Goal: Task Accomplishment & Management: Manage account settings

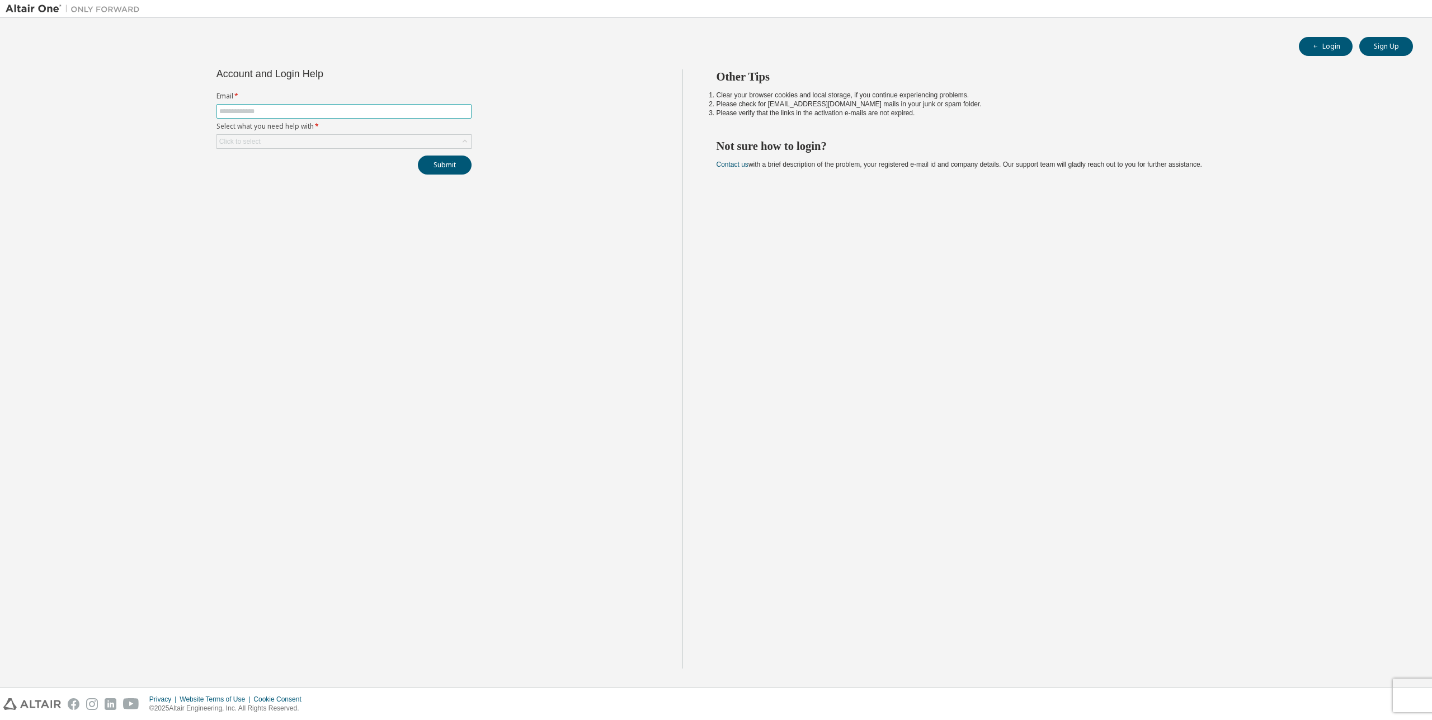
click at [252, 114] on input "text" at bounding box center [344, 111] width 250 height 9
type input "**********"
click at [309, 139] on div "Click to select" at bounding box center [344, 141] width 254 height 13
click at [281, 175] on li "I forgot my password" at bounding box center [344, 173] width 252 height 15
click at [428, 157] on button "Submit" at bounding box center [445, 165] width 54 height 19
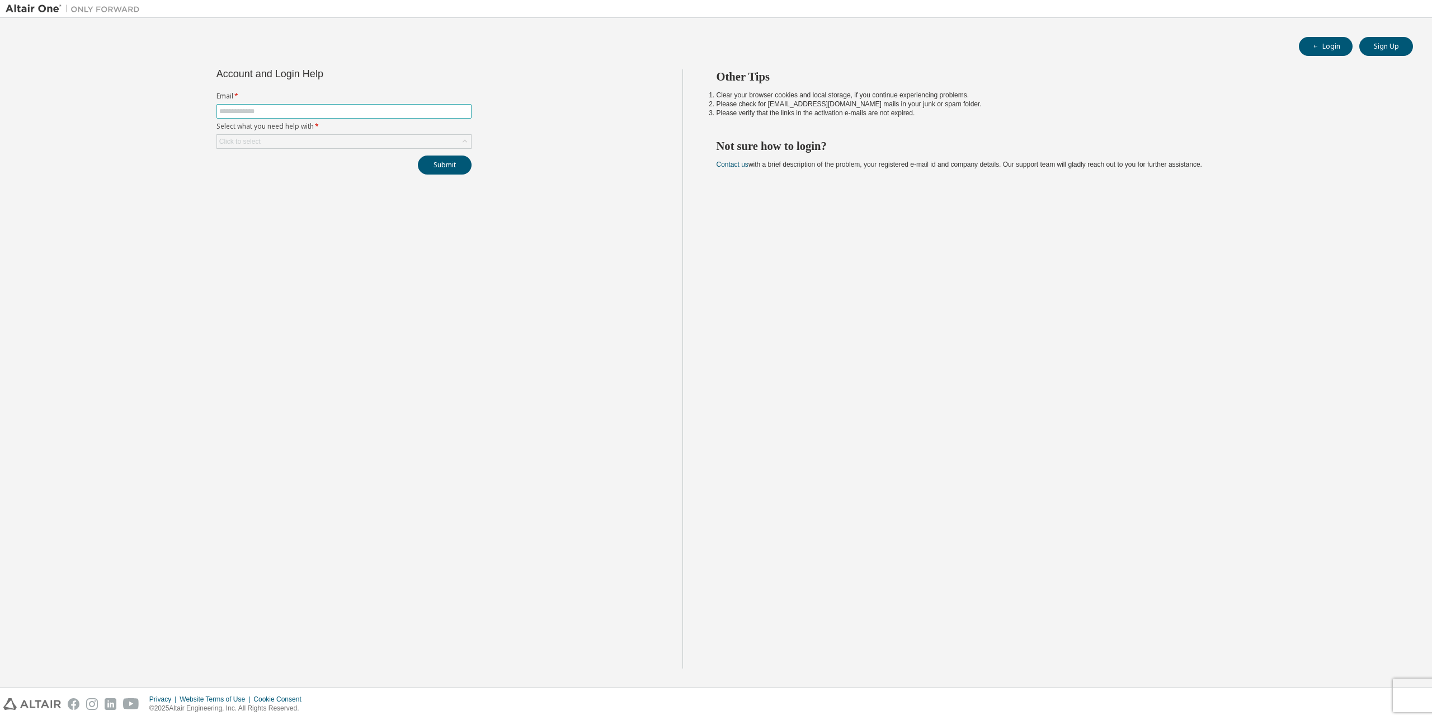
click at [267, 112] on input "text" at bounding box center [344, 111] width 250 height 9
type input "**********"
click at [269, 140] on div "Click to select" at bounding box center [344, 141] width 254 height 13
click at [256, 177] on li "I forgot my password" at bounding box center [344, 173] width 252 height 15
click at [464, 164] on button "Submit" at bounding box center [445, 165] width 54 height 19
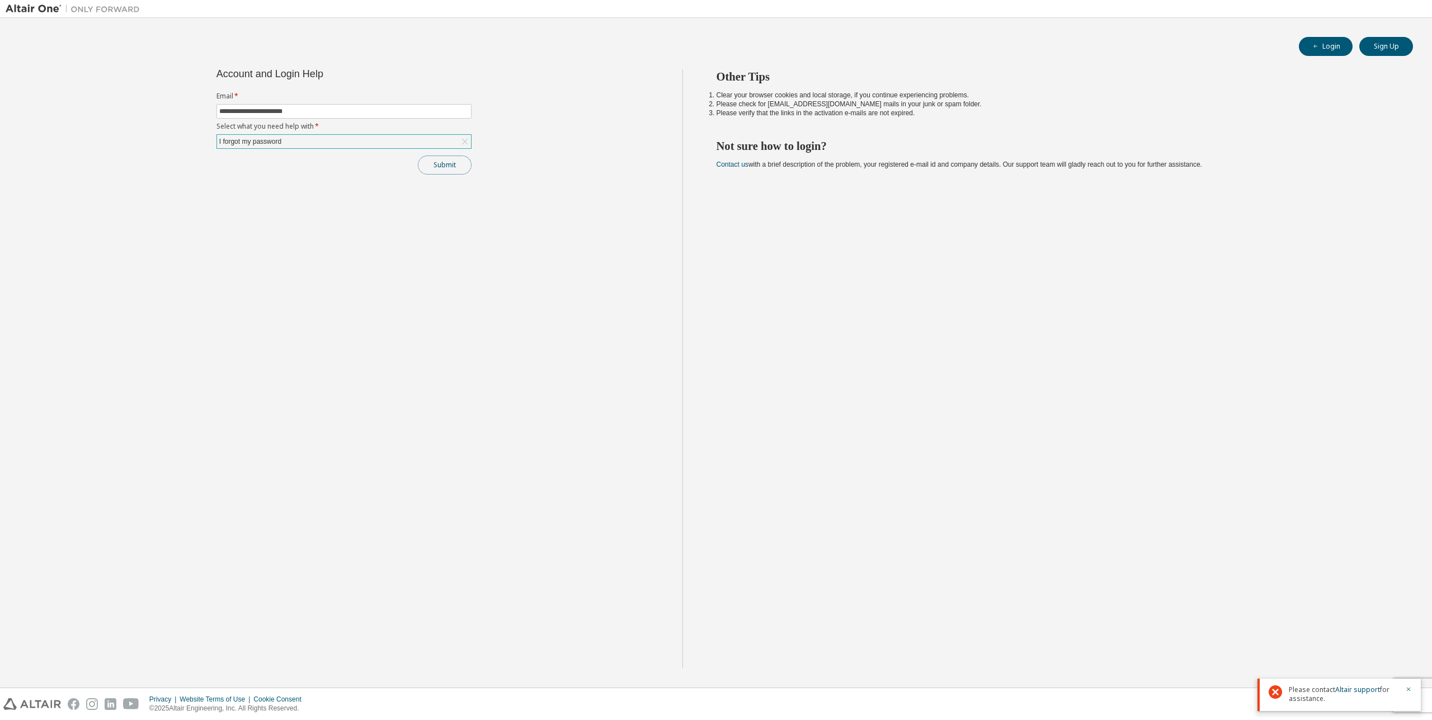
click at [438, 165] on button "Submit" at bounding box center [445, 165] width 54 height 19
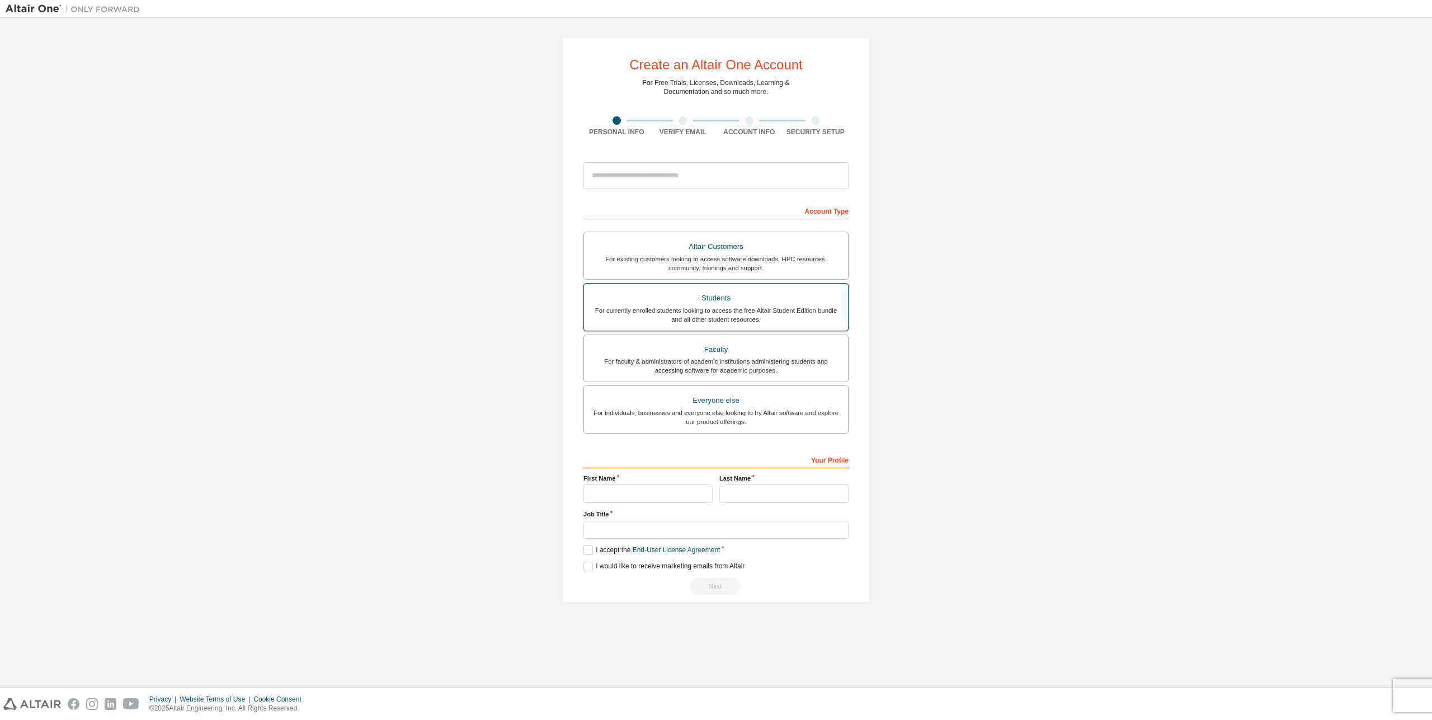
click at [696, 312] on div "For currently enrolled students looking to access the free Altair Student Editi…" at bounding box center [716, 315] width 251 height 18
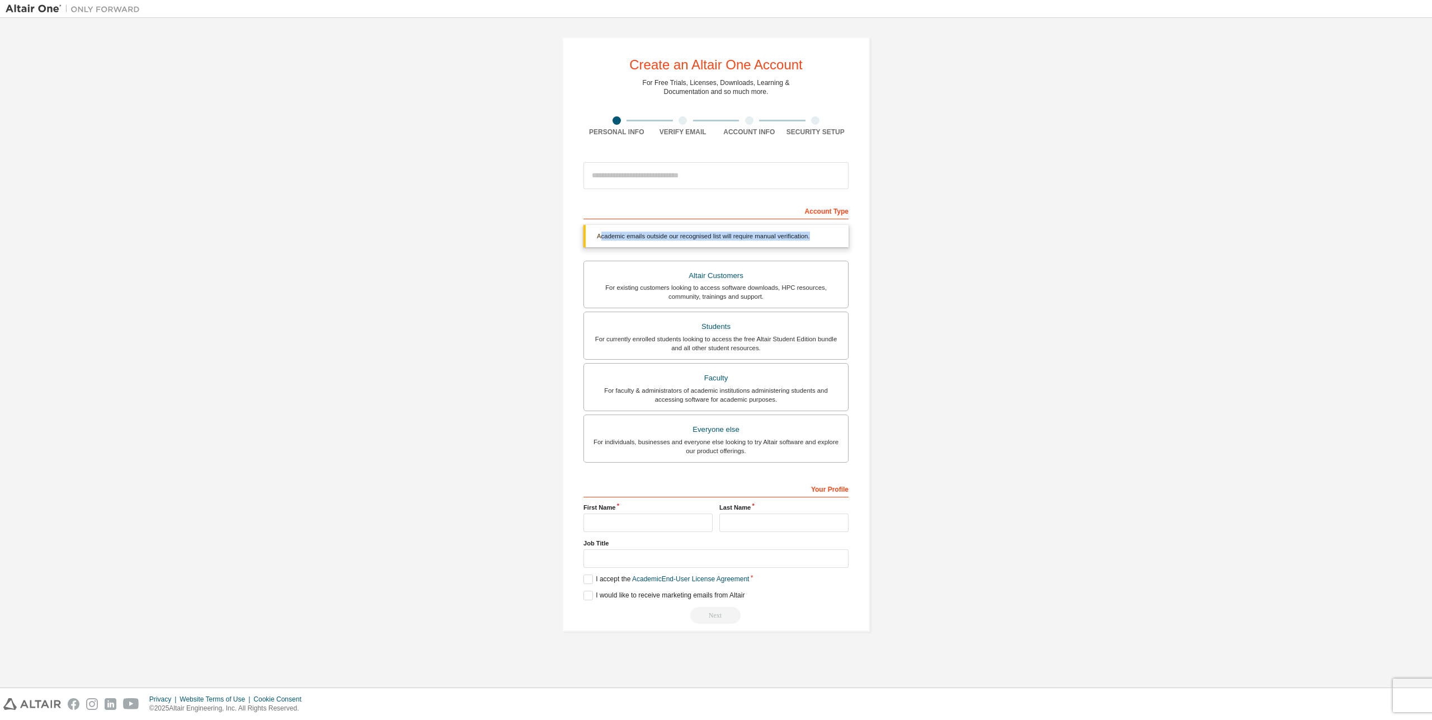
drag, startPoint x: 601, startPoint y: 233, endPoint x: 967, endPoint y: 233, distance: 366.5
click at [967, 233] on div "Create an Altair One Account For Free Trials, Licenses, Downloads, Learning & D…" at bounding box center [716, 335] width 1421 height 622
click at [1023, 246] on div "Create an Altair One Account For Free Trials, Licenses, Downloads, Learning & D…" at bounding box center [716, 335] width 1421 height 622
click at [828, 283] on div "Altair Customers" at bounding box center [716, 276] width 251 height 16
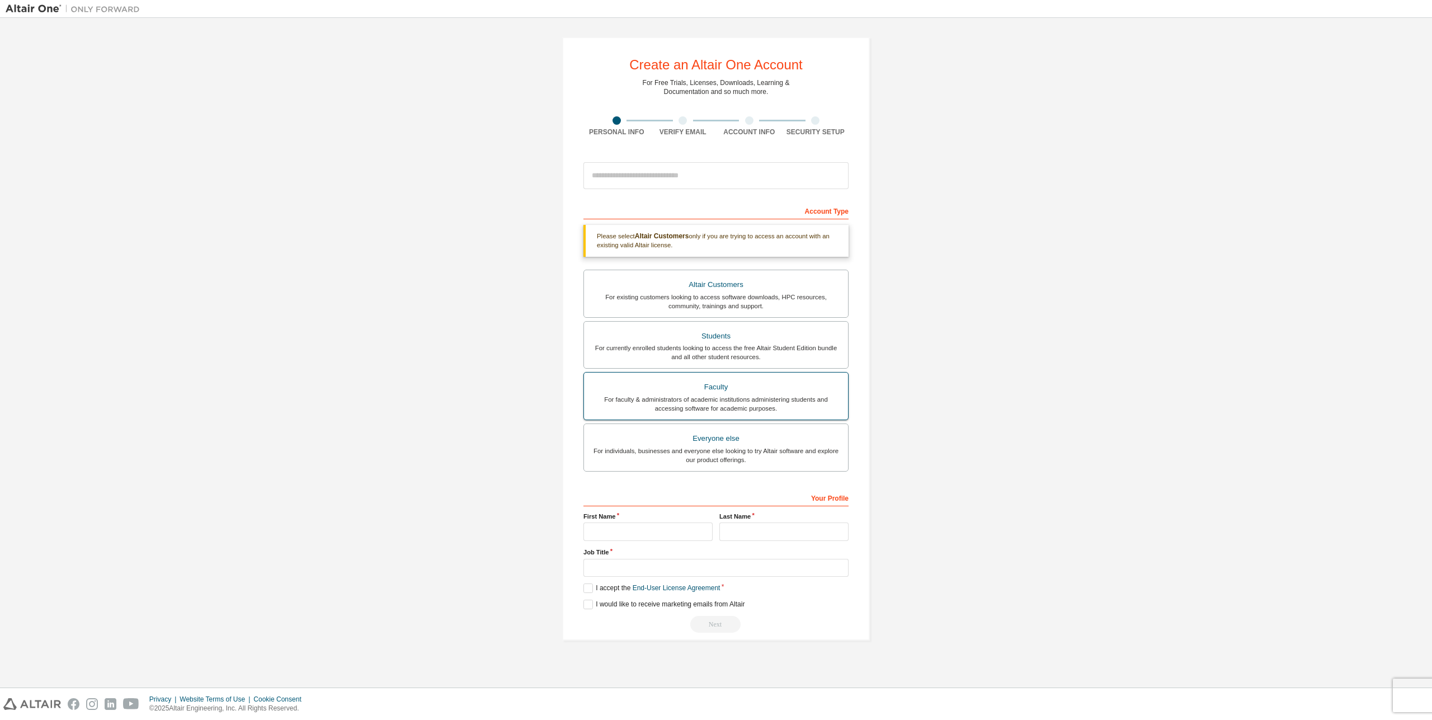
click at [715, 387] on div "Faculty" at bounding box center [716, 387] width 251 height 16
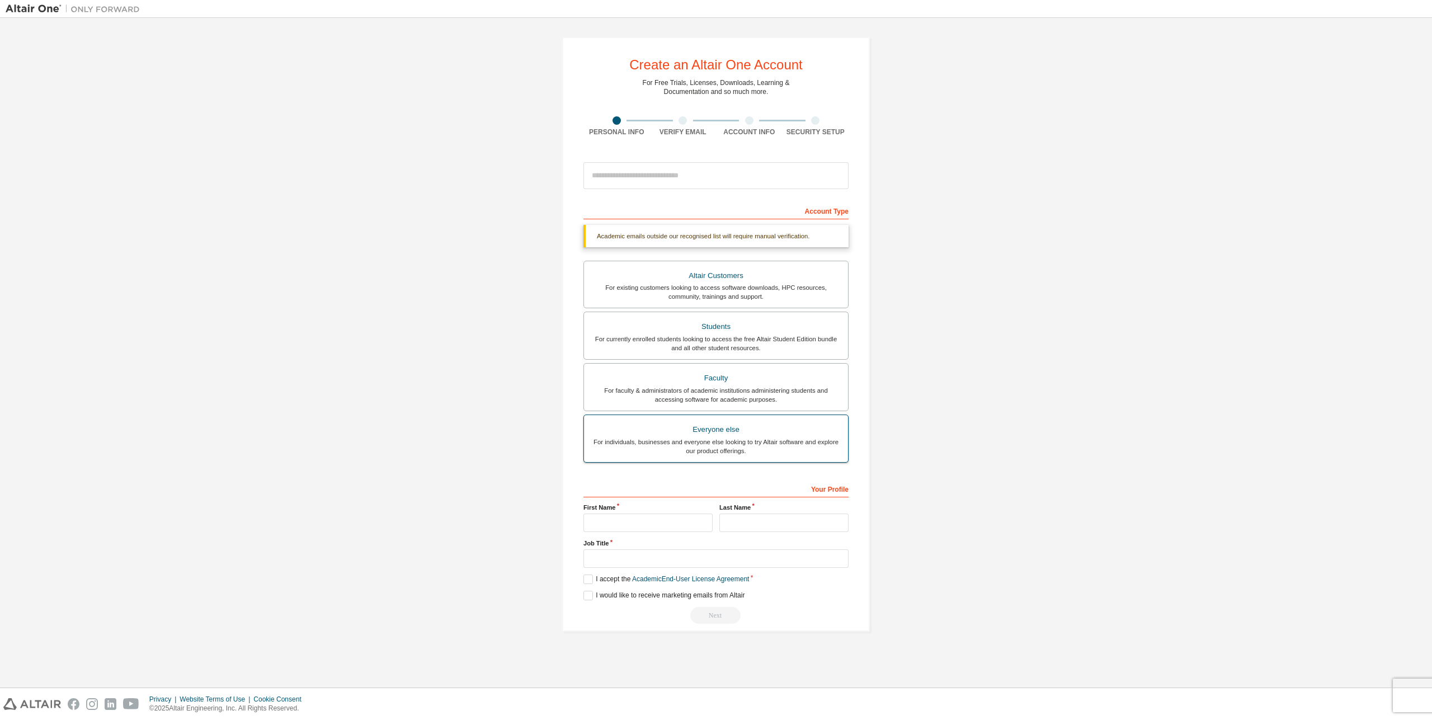
click at [629, 438] on div "For individuals, businesses and everyone else looking to try Altair software an…" at bounding box center [716, 447] width 251 height 18
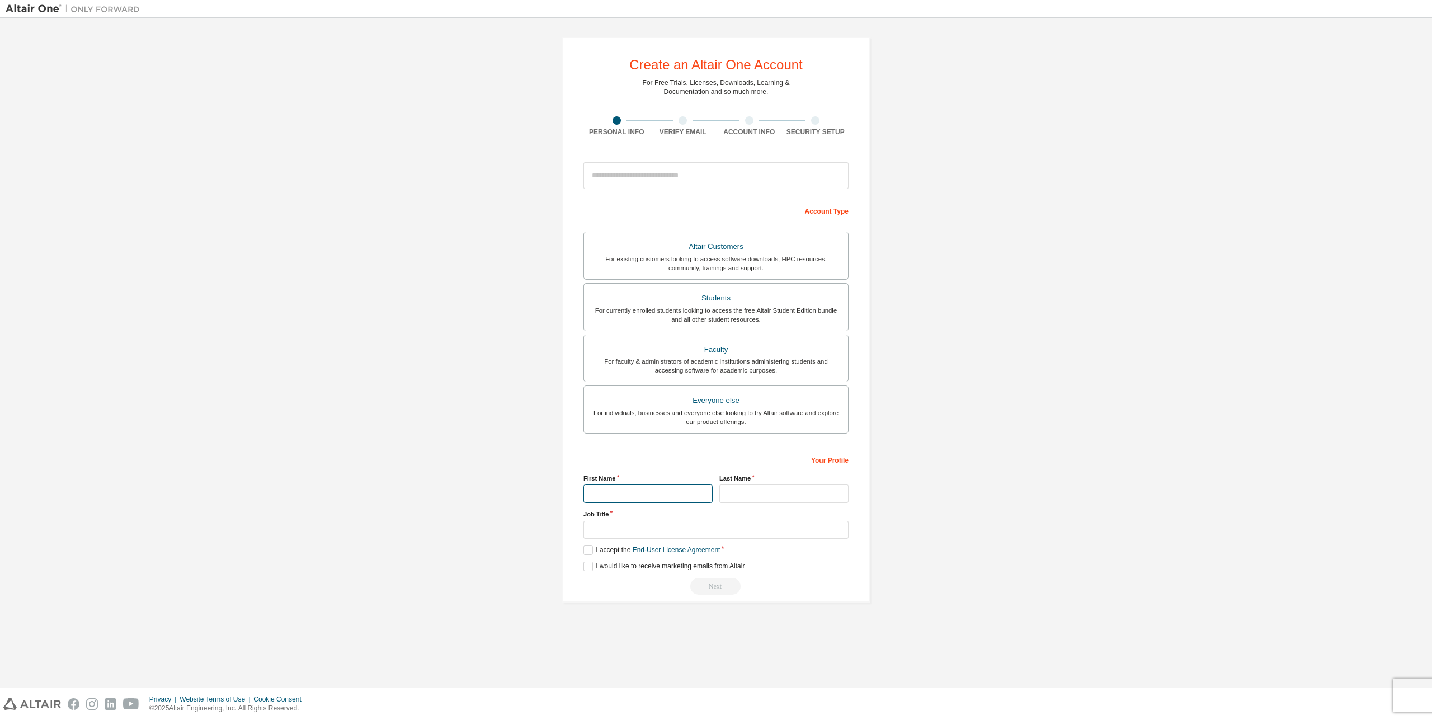
click at [641, 485] on input "text" at bounding box center [648, 494] width 129 height 18
type input "*"
type input "*******"
type input "****"
type input "******"
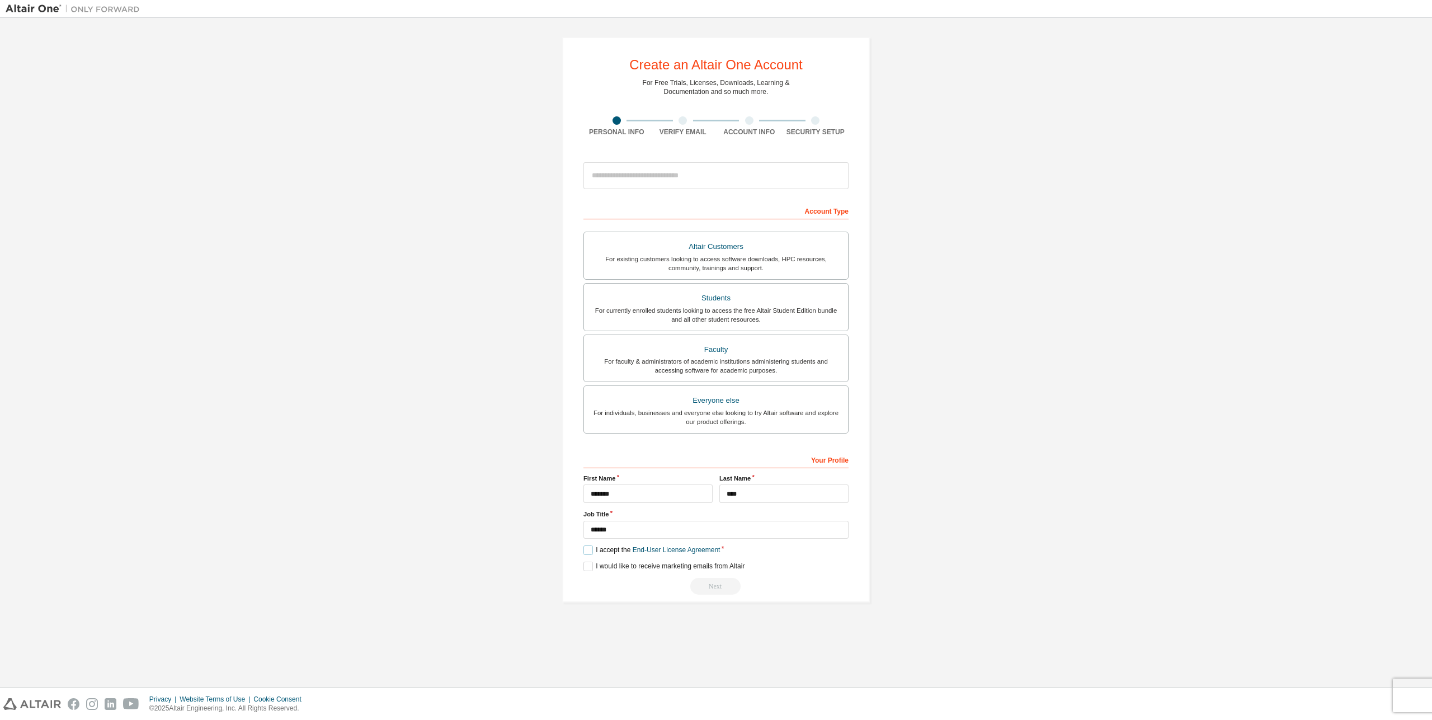
click at [588, 555] on label "I accept the End-User License Agreement" at bounding box center [652, 551] width 137 height 10
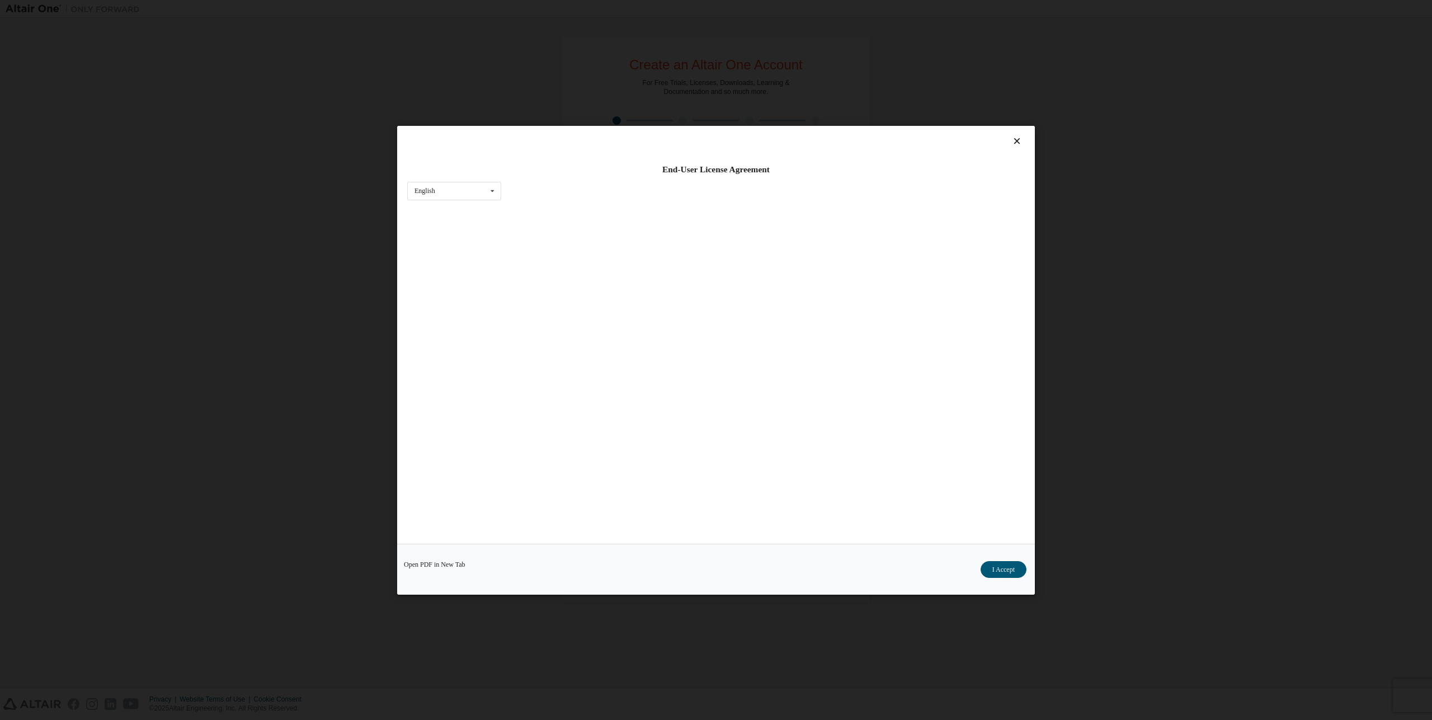
click at [588, 568] on div "Open PDF in New Tab I Accept" at bounding box center [716, 568] width 638 height 51
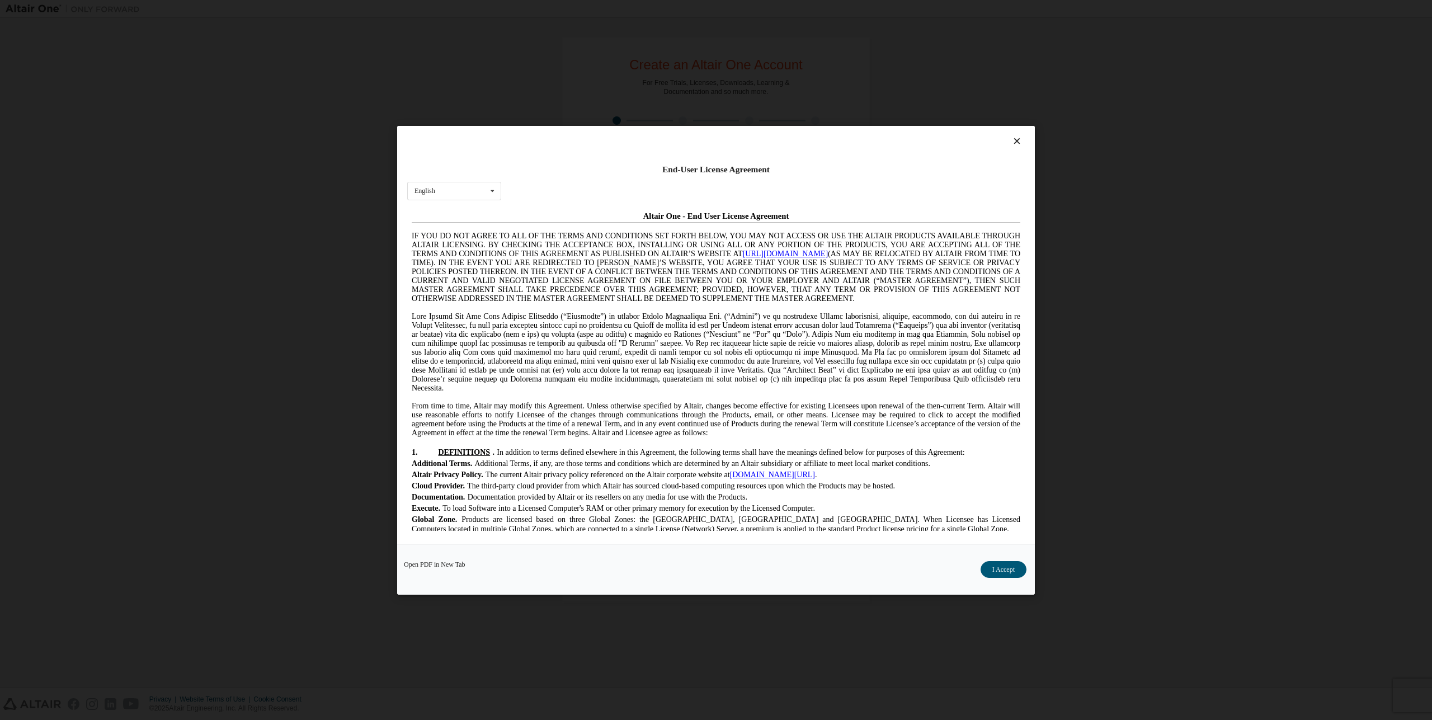
drag, startPoint x: 992, startPoint y: 566, endPoint x: 736, endPoint y: 565, distance: 255.7
click at [988, 566] on button "I Accept" at bounding box center [1004, 569] width 46 height 17
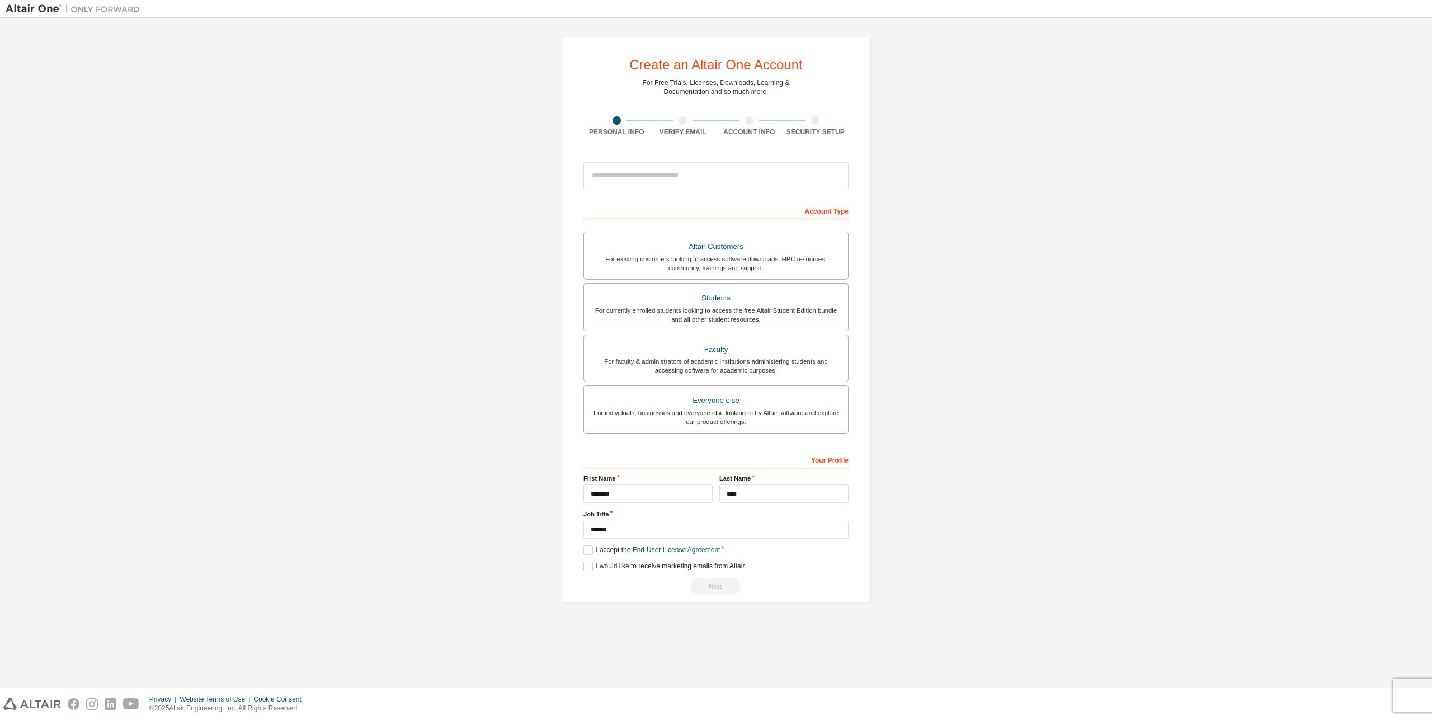
click at [581, 565] on div "Create an Altair One Account For Free Trials, Licenses, Downloads, Learning & D…" at bounding box center [716, 320] width 308 height 566
click at [720, 584] on div "Next" at bounding box center [716, 586] width 265 height 17
drag, startPoint x: 734, startPoint y: 581, endPoint x: 727, endPoint y: 586, distance: 8.1
click at [729, 585] on div "Next" at bounding box center [716, 586] width 265 height 17
drag, startPoint x: 727, startPoint y: 586, endPoint x: 646, endPoint y: 575, distance: 81.8
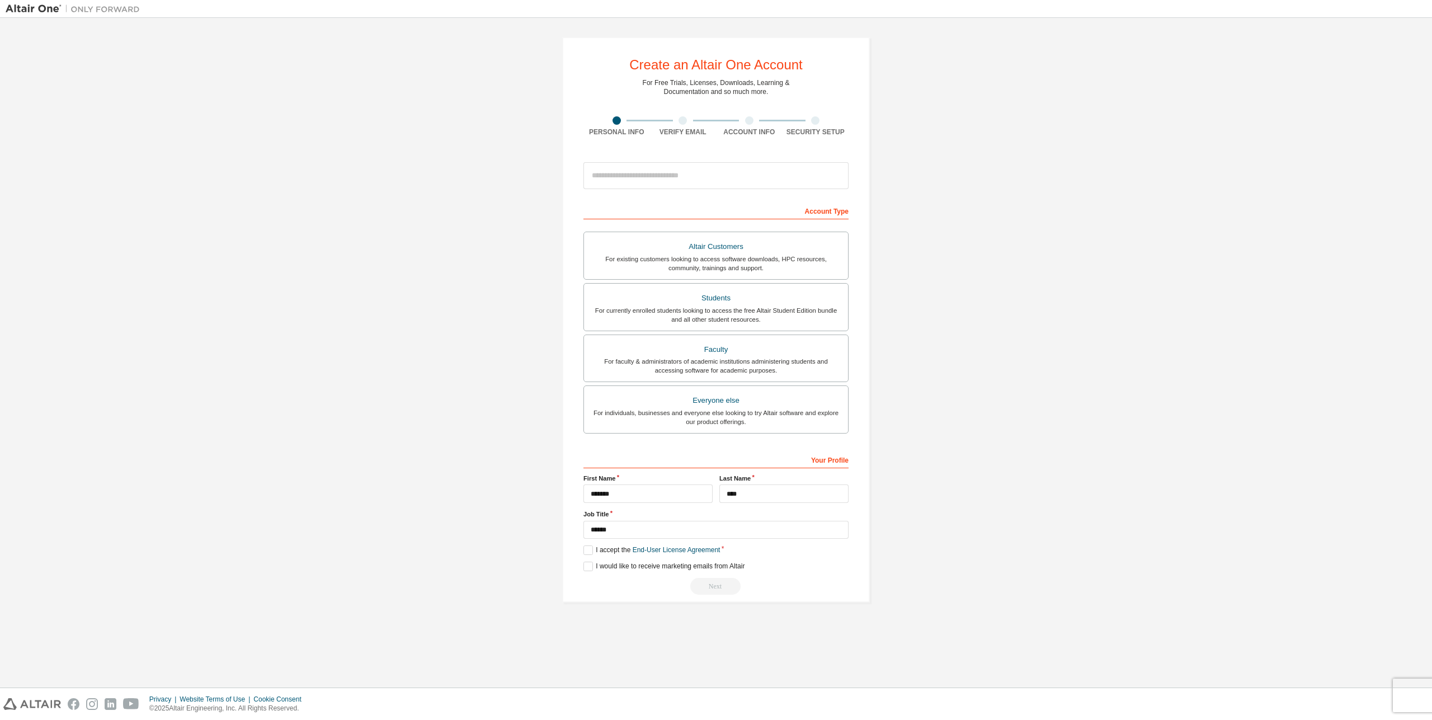
click at [725, 586] on div "Next" at bounding box center [716, 586] width 265 height 17
drag, startPoint x: 627, startPoint y: 571, endPoint x: 618, endPoint y: 568, distance: 9.4
click at [625, 571] on label "I would like to receive marketing emails from Altair" at bounding box center [664, 567] width 161 height 10
click at [647, 575] on div "**********" at bounding box center [716, 522] width 265 height 145
click at [624, 566] on label "I would like to receive marketing emails from Altair" at bounding box center [664, 567] width 161 height 10
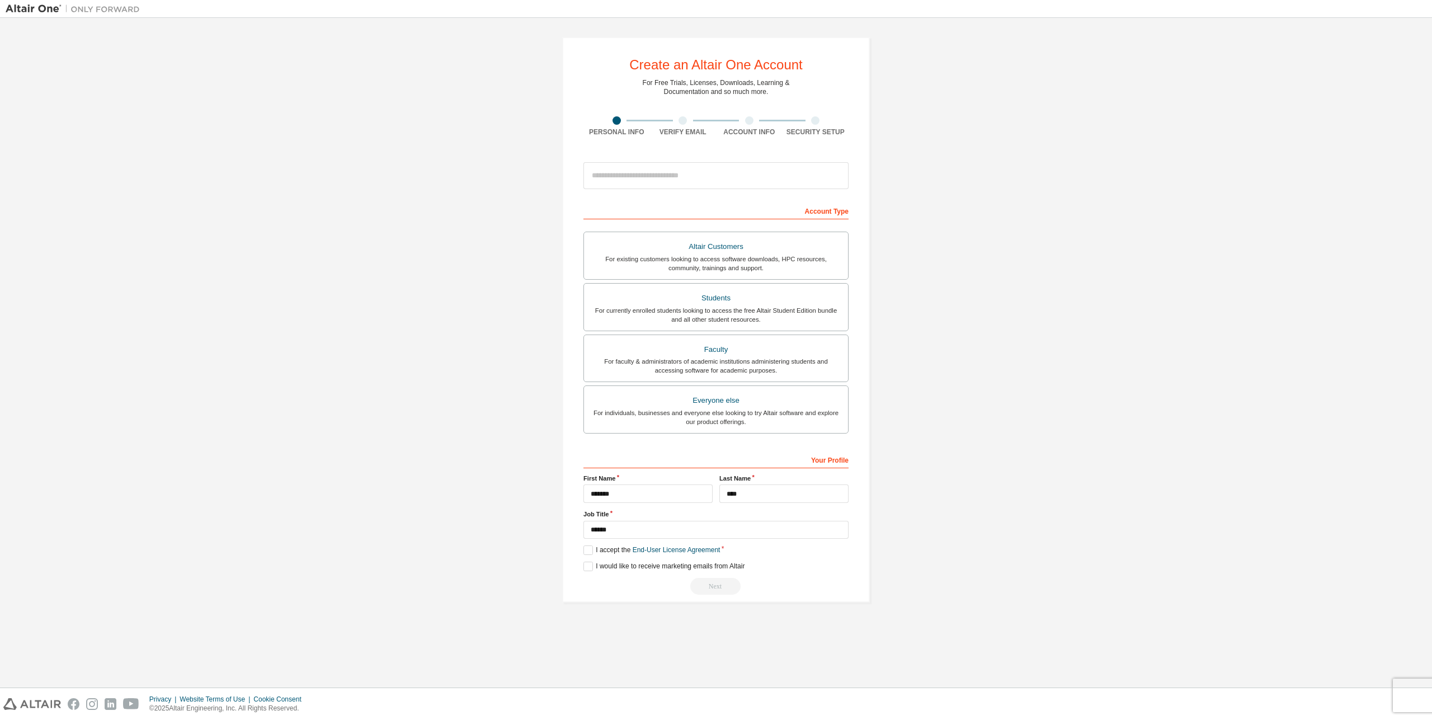
click at [711, 584] on div "Next" at bounding box center [716, 586] width 265 height 17
click at [644, 532] on input "******" at bounding box center [716, 530] width 265 height 18
drag, startPoint x: 644, startPoint y: 532, endPoint x: 510, endPoint y: 524, distance: 134.0
click at [518, 524] on div "Create an Altair One Account For Free Trials, Licenses, Downloads, Learning & D…" at bounding box center [716, 320] width 1421 height 593
drag, startPoint x: 588, startPoint y: 525, endPoint x: 367, endPoint y: 497, distance: 222.8
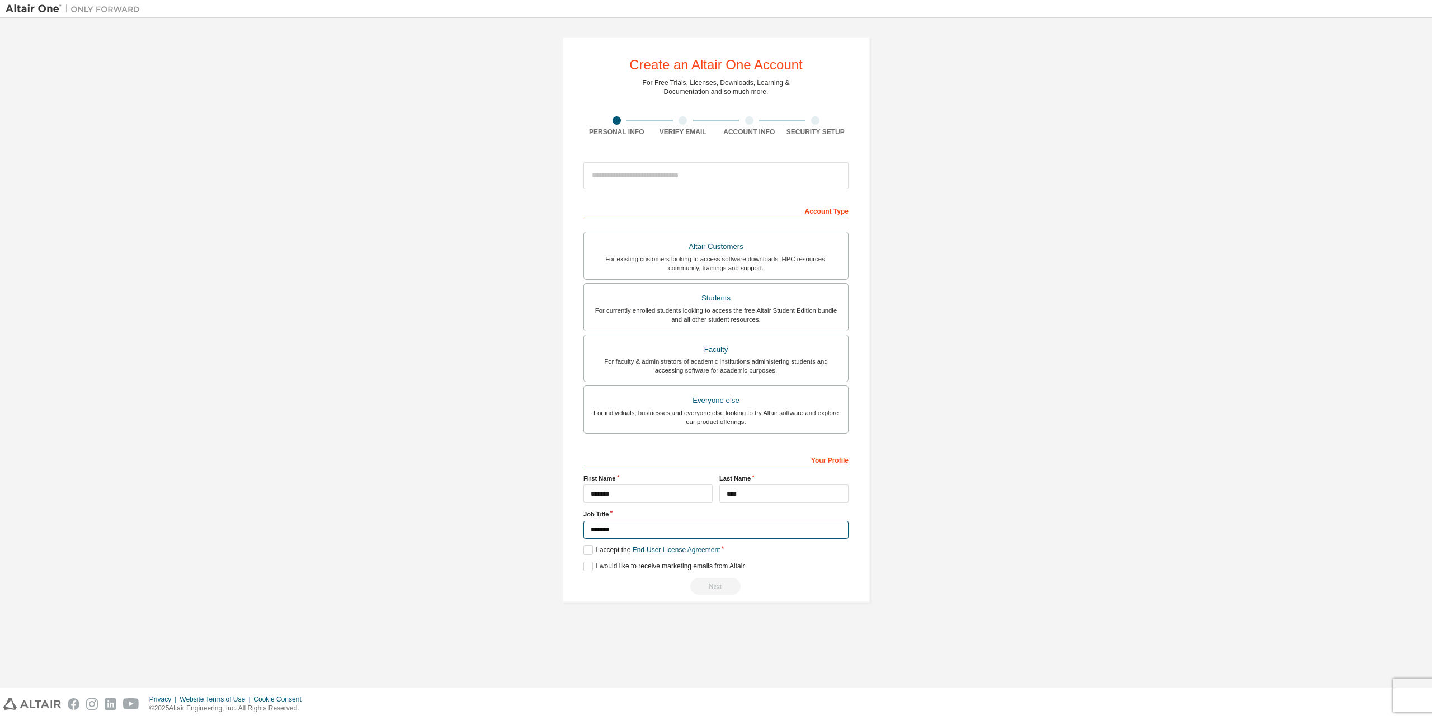
click at [373, 499] on div "Create an Altair One Account For Free Trials, Licenses, Downloads, Learning & D…" at bounding box center [716, 320] width 1421 height 593
type input "**********"
click at [946, 577] on div "**********" at bounding box center [716, 320] width 1421 height 593
click at [709, 591] on div "Next" at bounding box center [716, 586] width 265 height 17
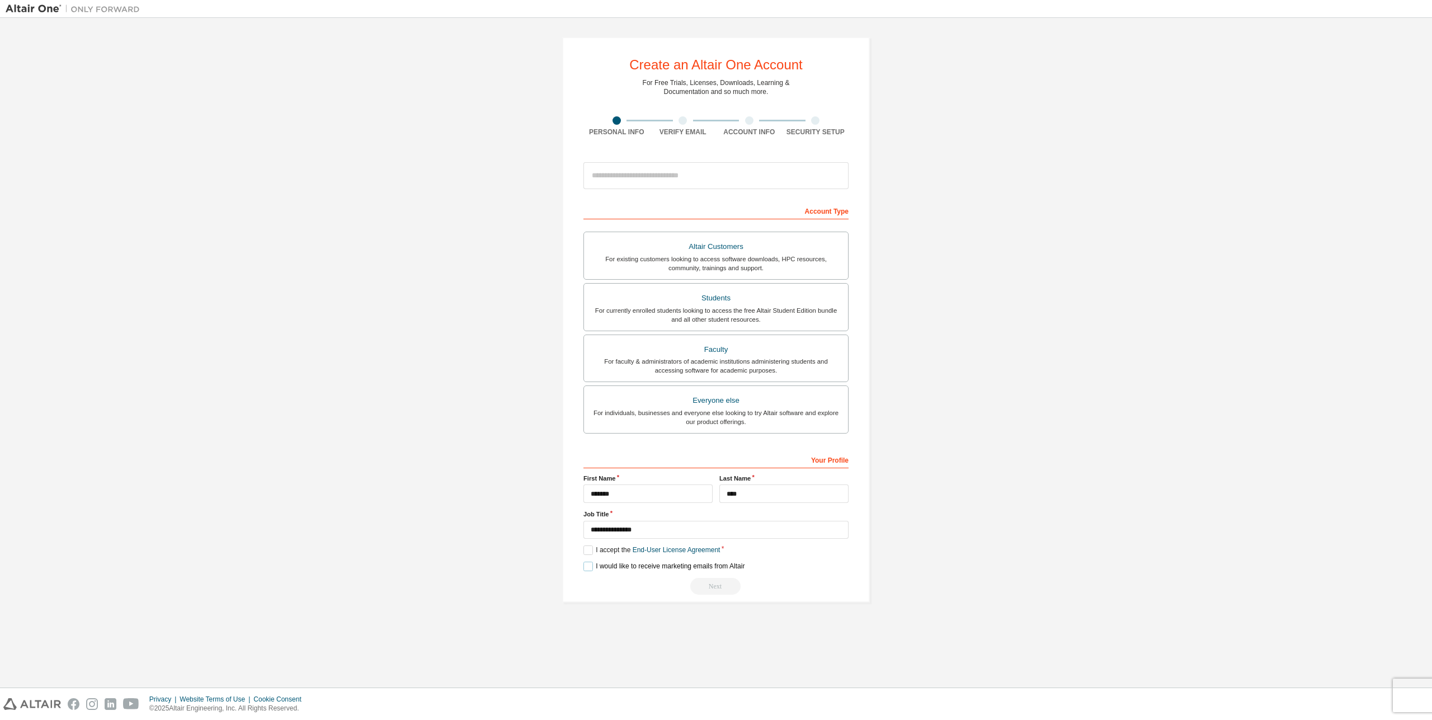
click at [693, 569] on label "I would like to receive marketing emails from Altair" at bounding box center [664, 567] width 161 height 10
click at [692, 555] on label "I accept the End-User License Agreement" at bounding box center [652, 551] width 137 height 10
click at [692, 554] on link "End-User License Agreement" at bounding box center [677, 550] width 88 height 8
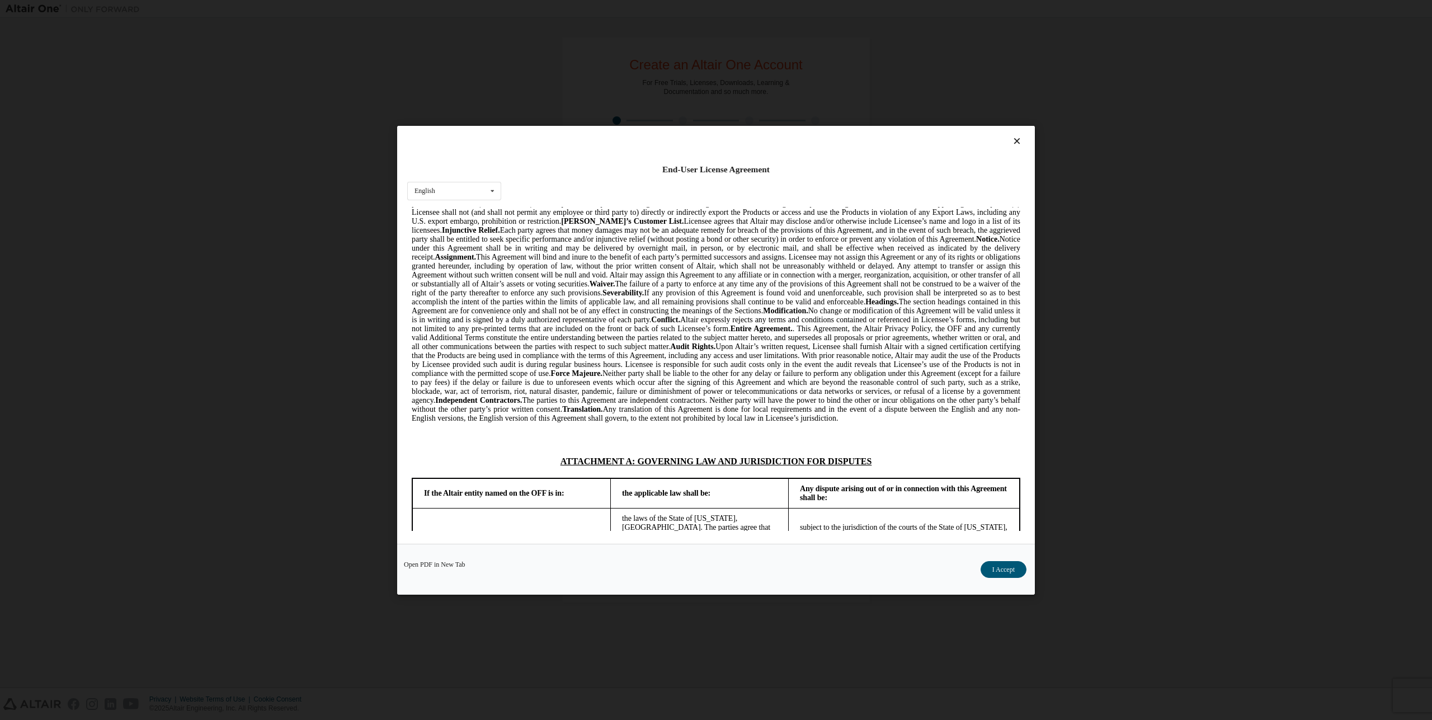
scroll to position [2745, 0]
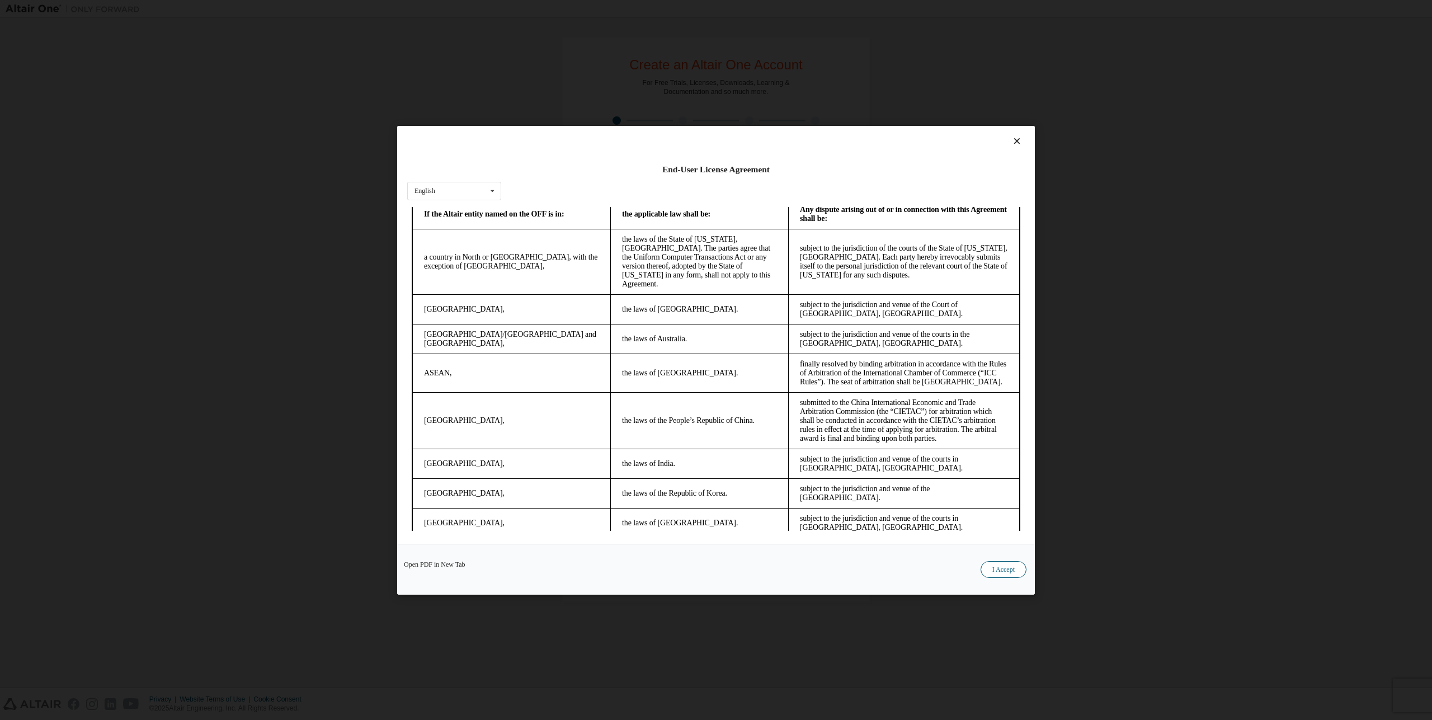
click at [1001, 576] on button "I Accept" at bounding box center [1004, 569] width 46 height 17
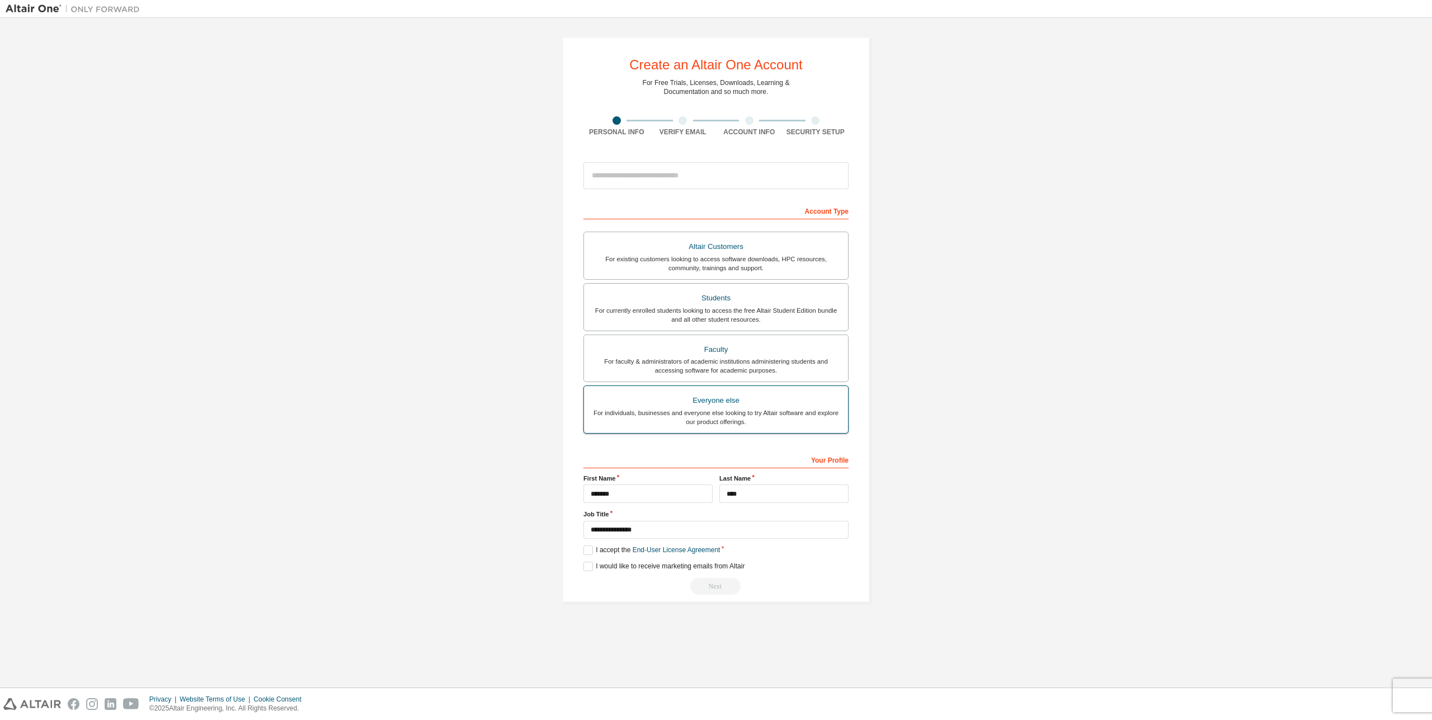
click at [731, 394] on div "Everyone else" at bounding box center [716, 401] width 251 height 16
click at [764, 360] on div "For faculty & administrators of academic institutions administering students an…" at bounding box center [716, 366] width 251 height 18
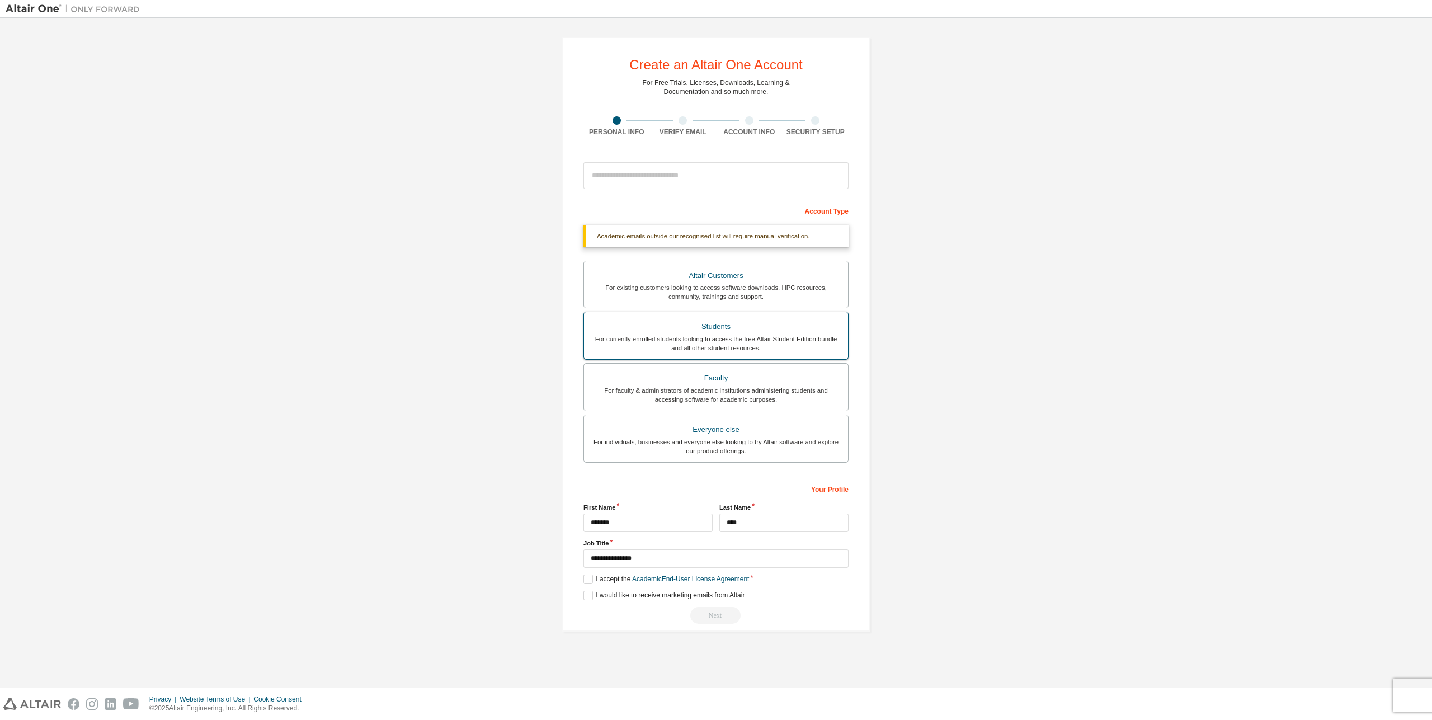
click at [758, 331] on div "Students" at bounding box center [716, 327] width 251 height 16
click at [750, 427] on div "Everyone else" at bounding box center [716, 430] width 251 height 16
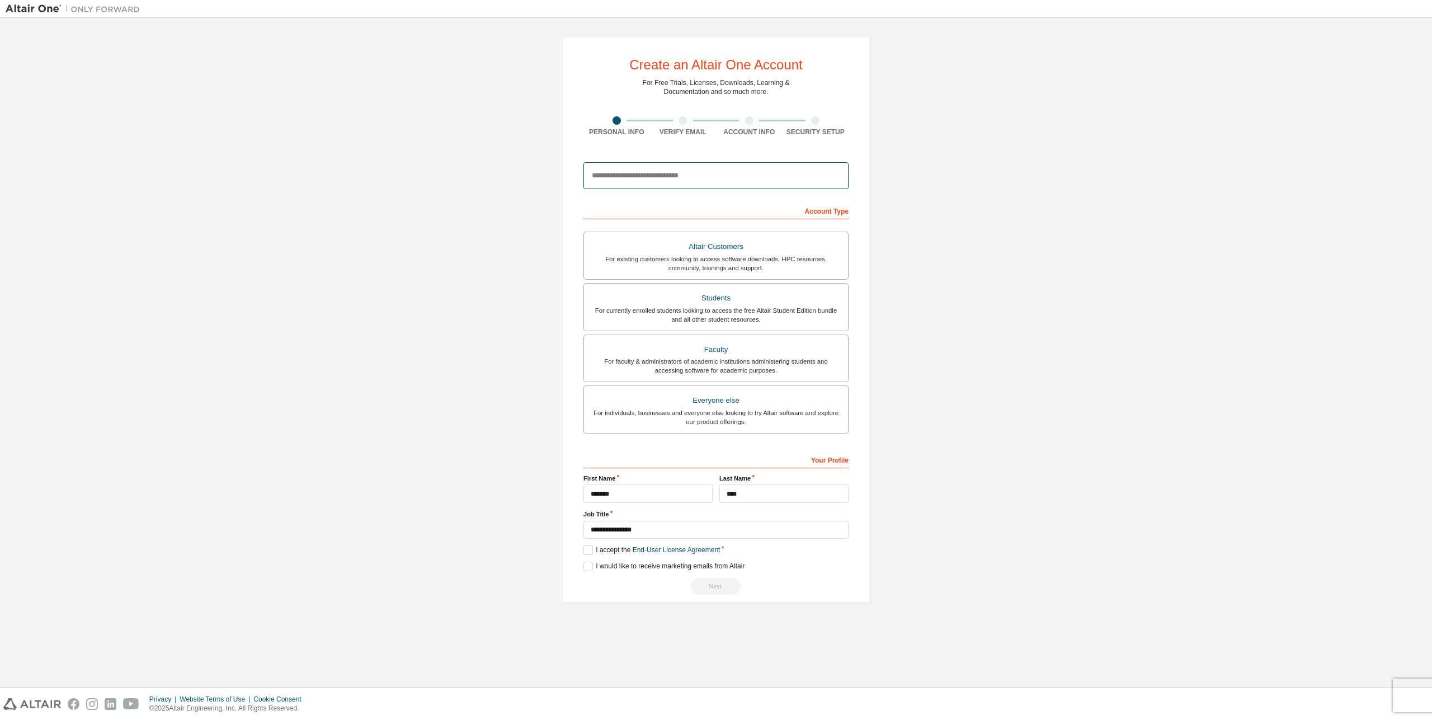
click at [681, 171] on input "email" at bounding box center [716, 175] width 265 height 27
type input "**********"
click at [1007, 356] on div "**********" at bounding box center [716, 320] width 1421 height 593
click at [617, 179] on input "**********" at bounding box center [716, 175] width 265 height 27
click at [587, 553] on label "I accept the End-User License Agreement" at bounding box center [652, 551] width 137 height 10
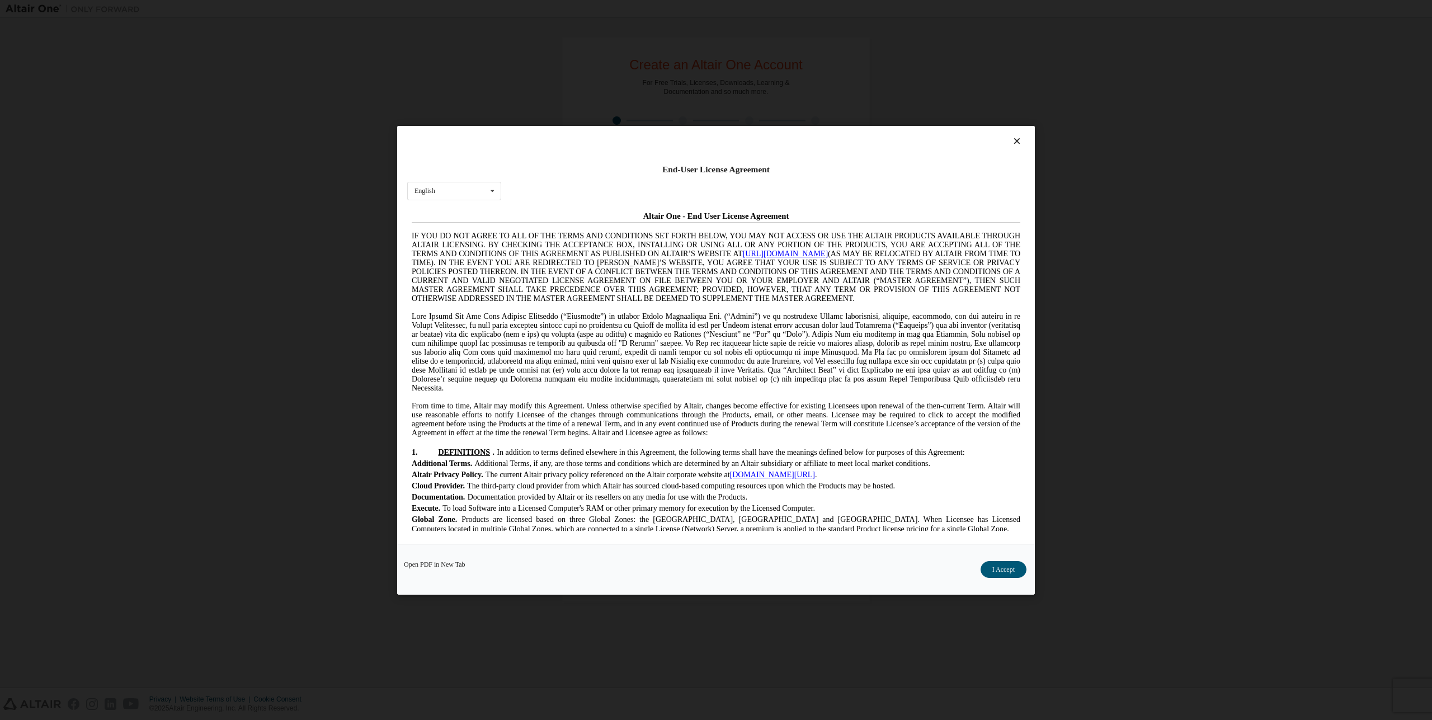
scroll to position [0, 0]
click at [1004, 568] on button "I Accept" at bounding box center [1004, 569] width 46 height 17
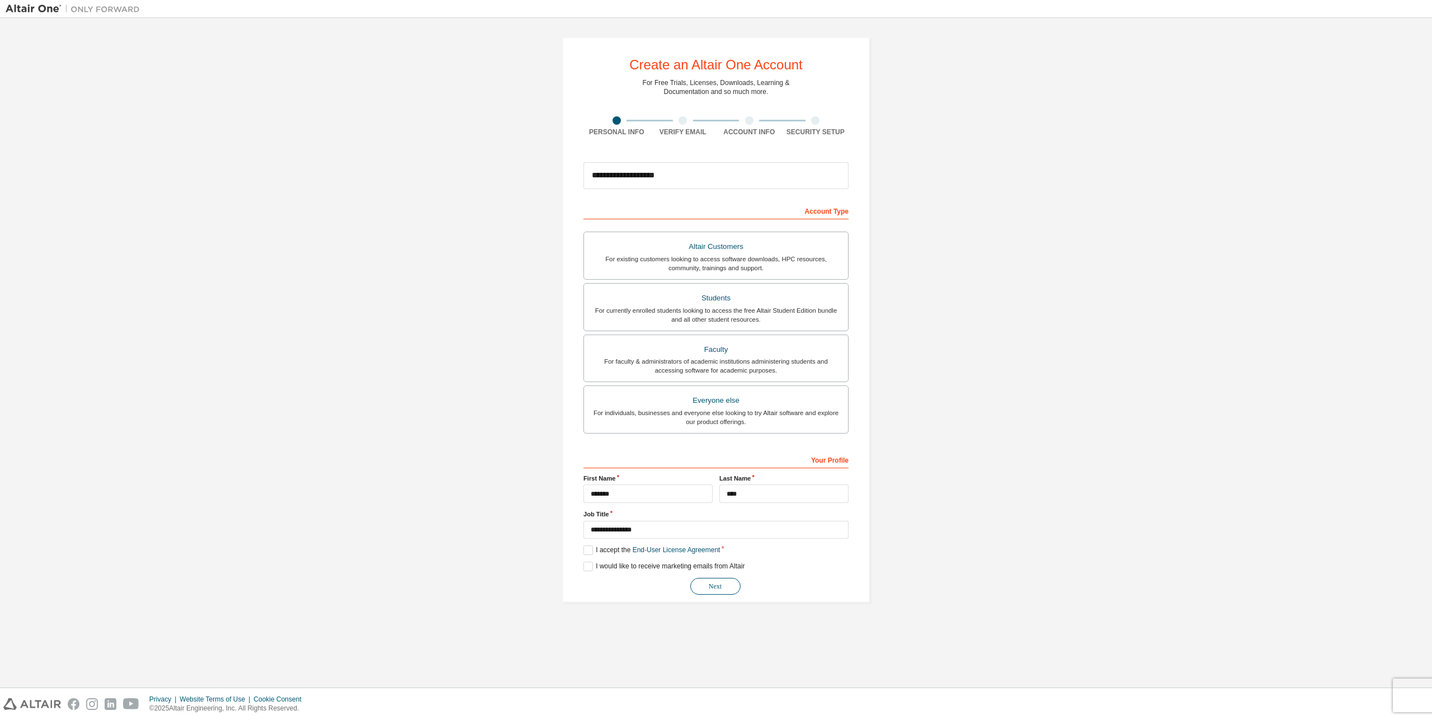
click at [713, 586] on button "Next" at bounding box center [715, 586] width 50 height 17
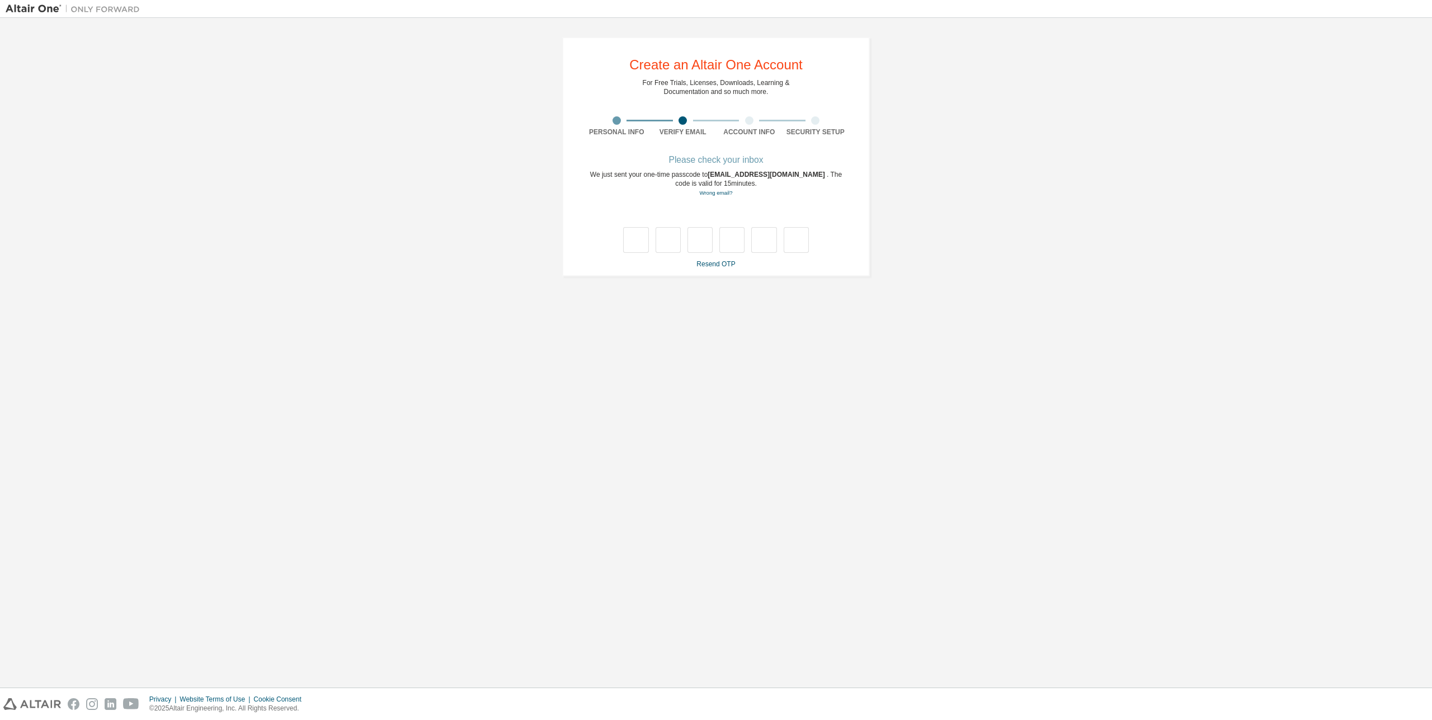
type input "*"
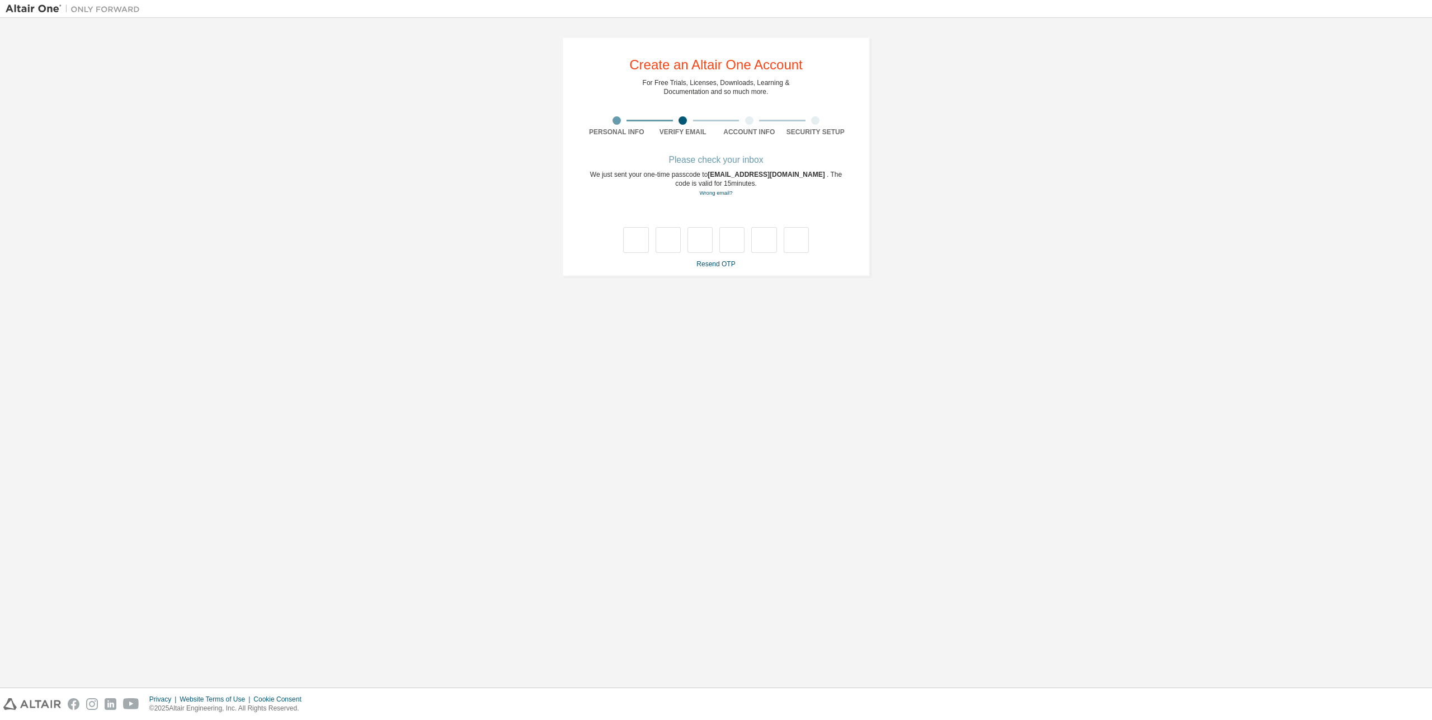
type input "*"
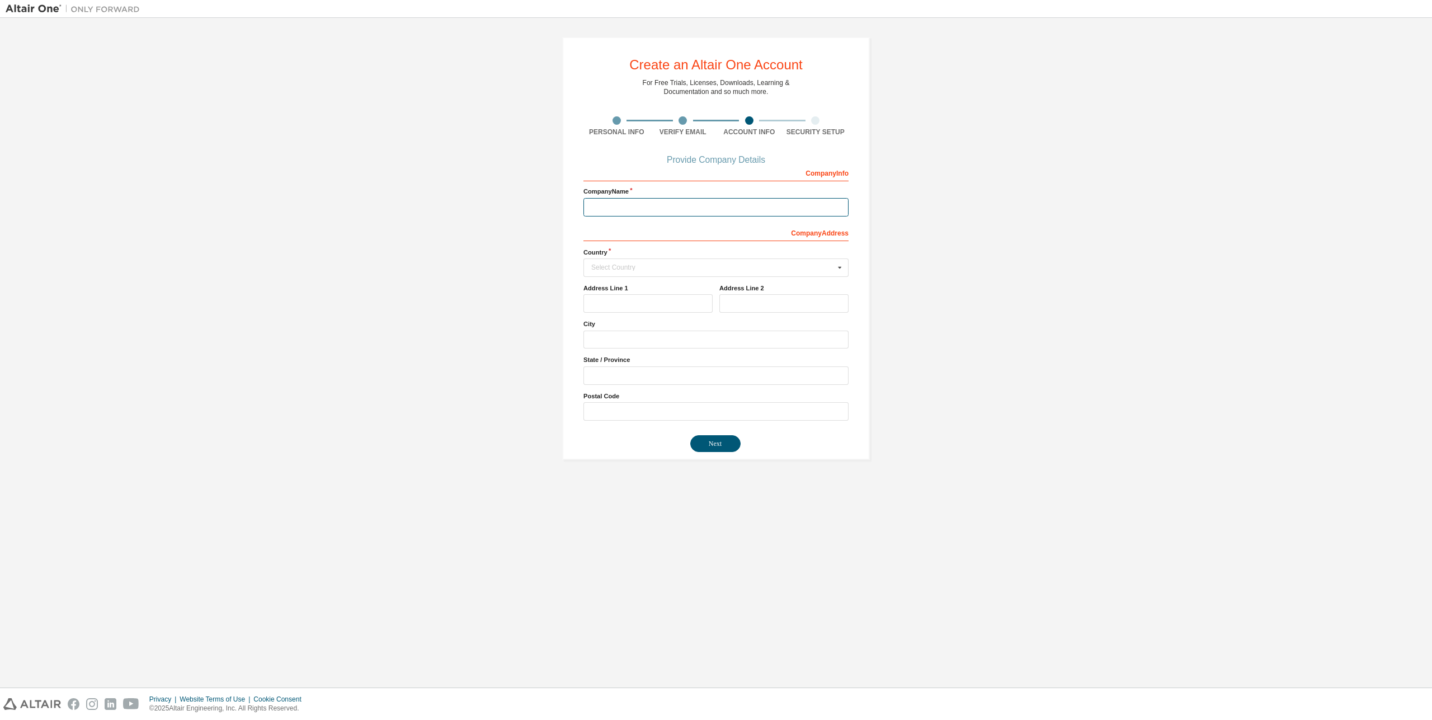
click at [664, 210] on input "text" at bounding box center [716, 207] width 265 height 18
type input "**********"
type input "****"
click at [630, 291] on div "Korea (Republic of)" at bounding box center [716, 285] width 264 height 18
type input "***"
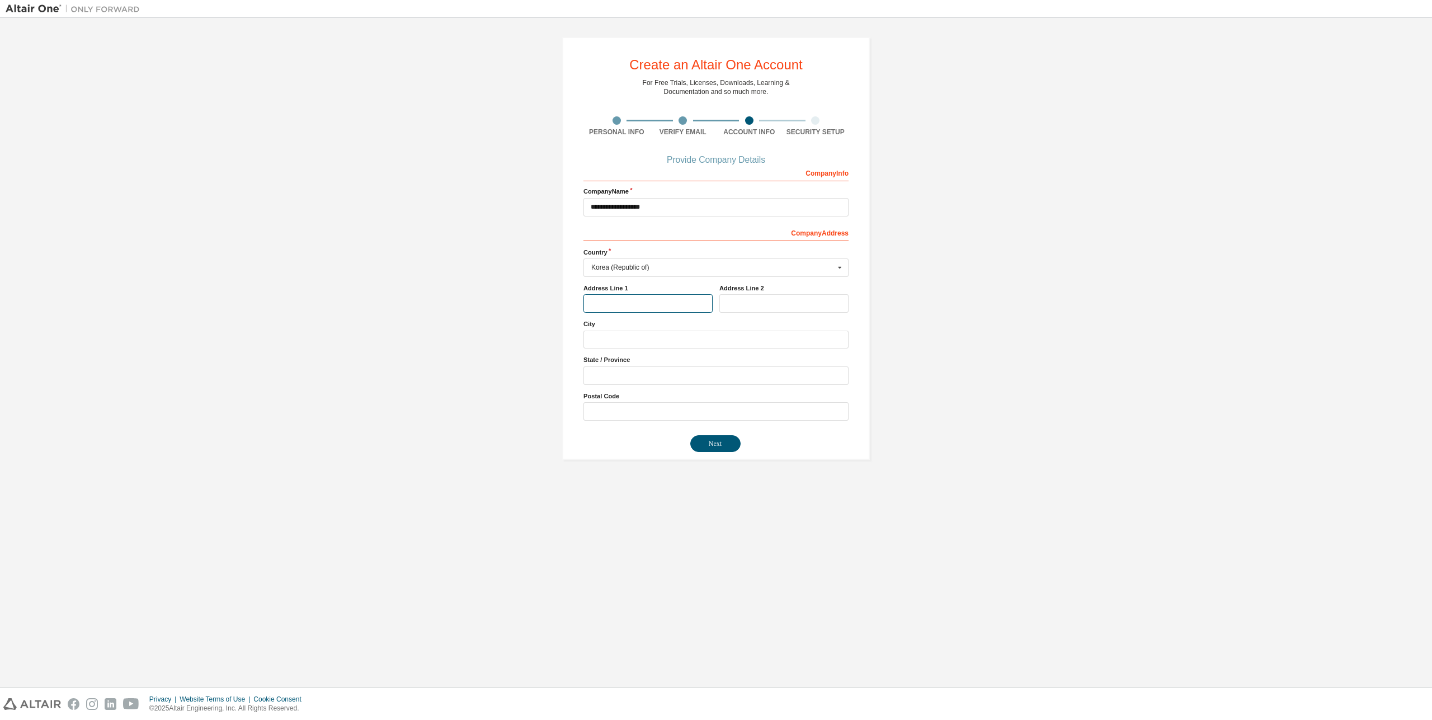
click at [630, 300] on input "text" at bounding box center [648, 303] width 129 height 18
click at [1014, 346] on div "**********" at bounding box center [716, 249] width 1421 height 450
click at [722, 438] on button "Next" at bounding box center [715, 443] width 50 height 17
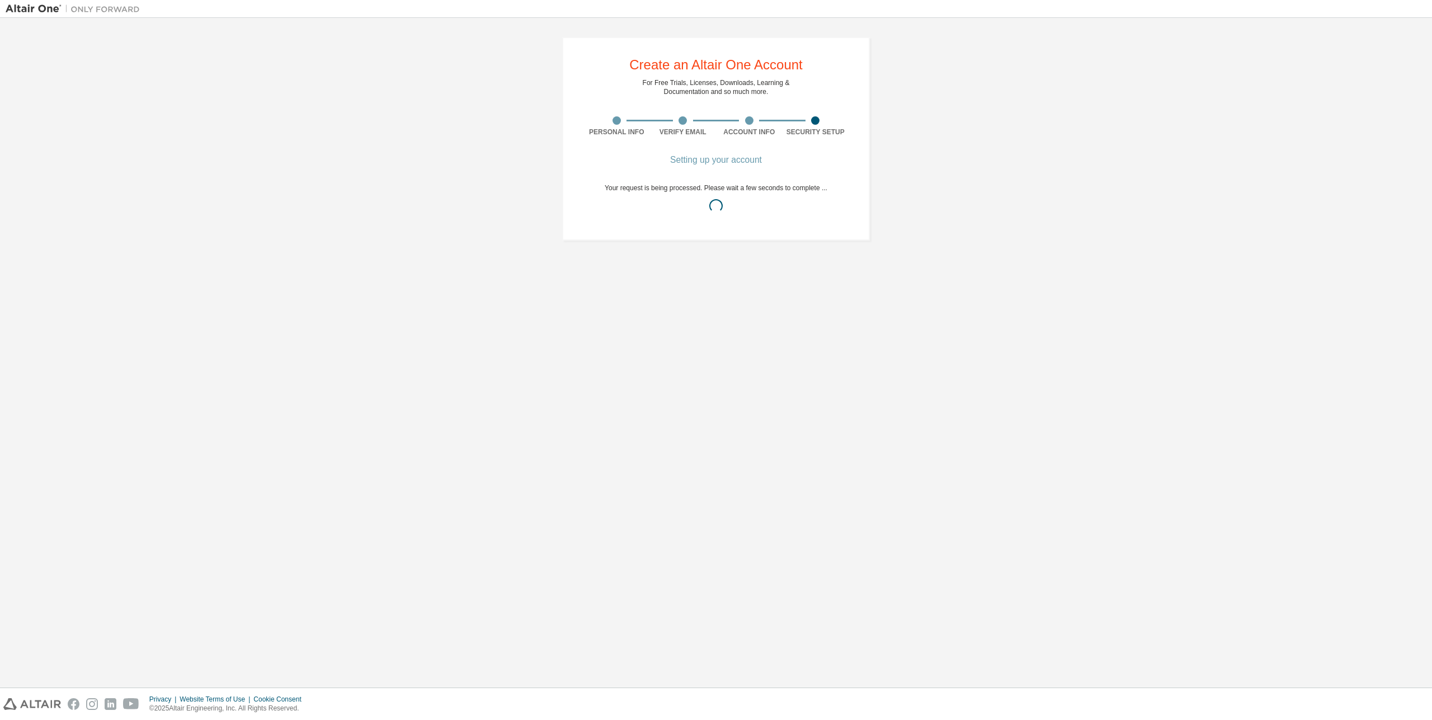
click at [728, 358] on div "Create an Altair One Account For Free Trials, Licenses, Downloads, Learning & D…" at bounding box center [716, 353] width 1421 height 659
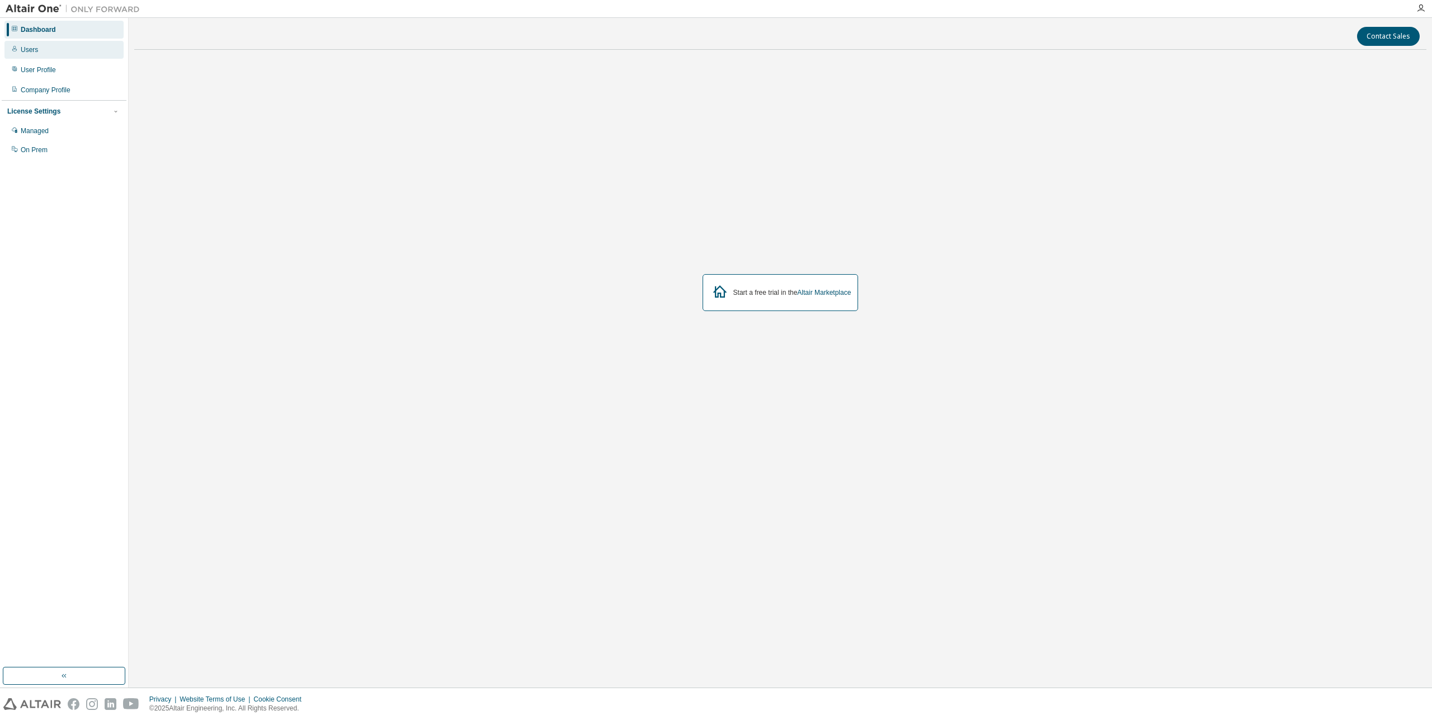
click at [47, 44] on div "Users" at bounding box center [63, 50] width 119 height 18
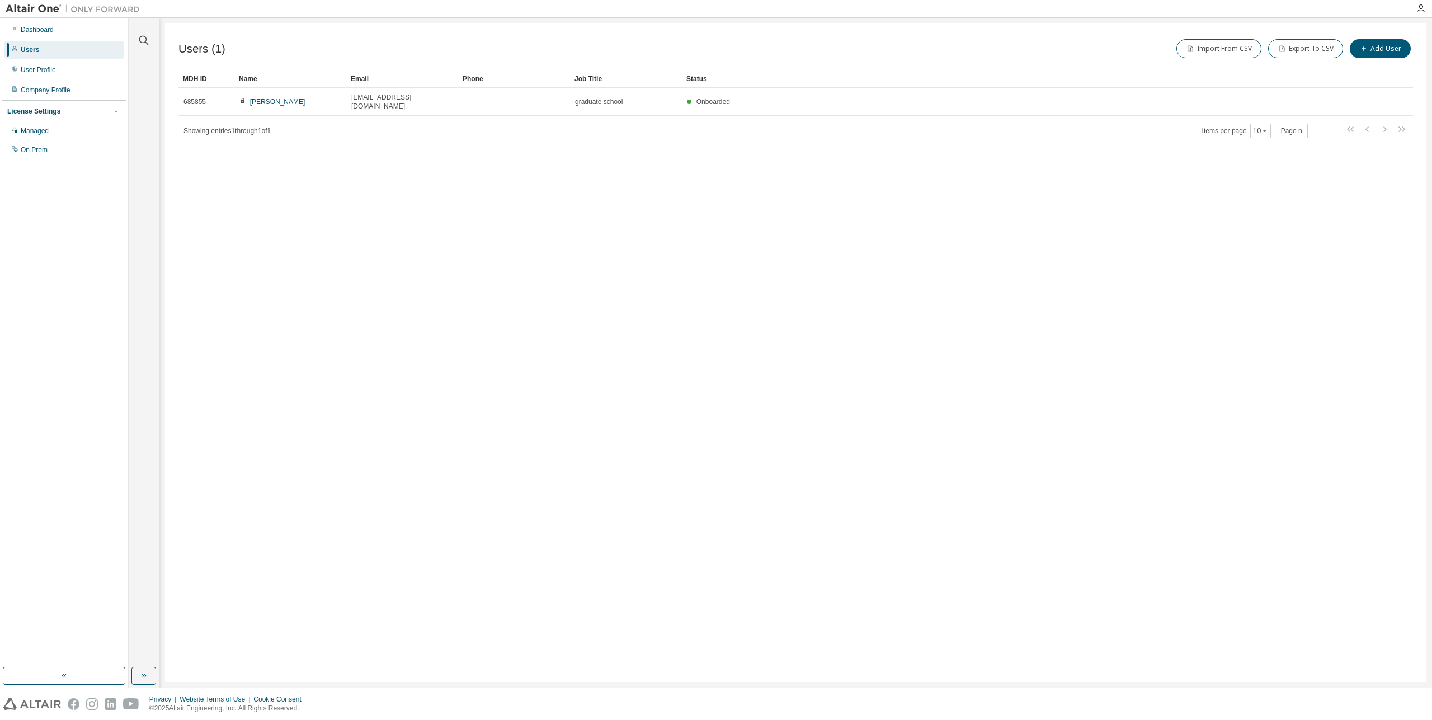
click at [54, 113] on div "License Settings" at bounding box center [33, 111] width 53 height 9
click at [49, 135] on div "Managed" at bounding box center [35, 130] width 28 height 9
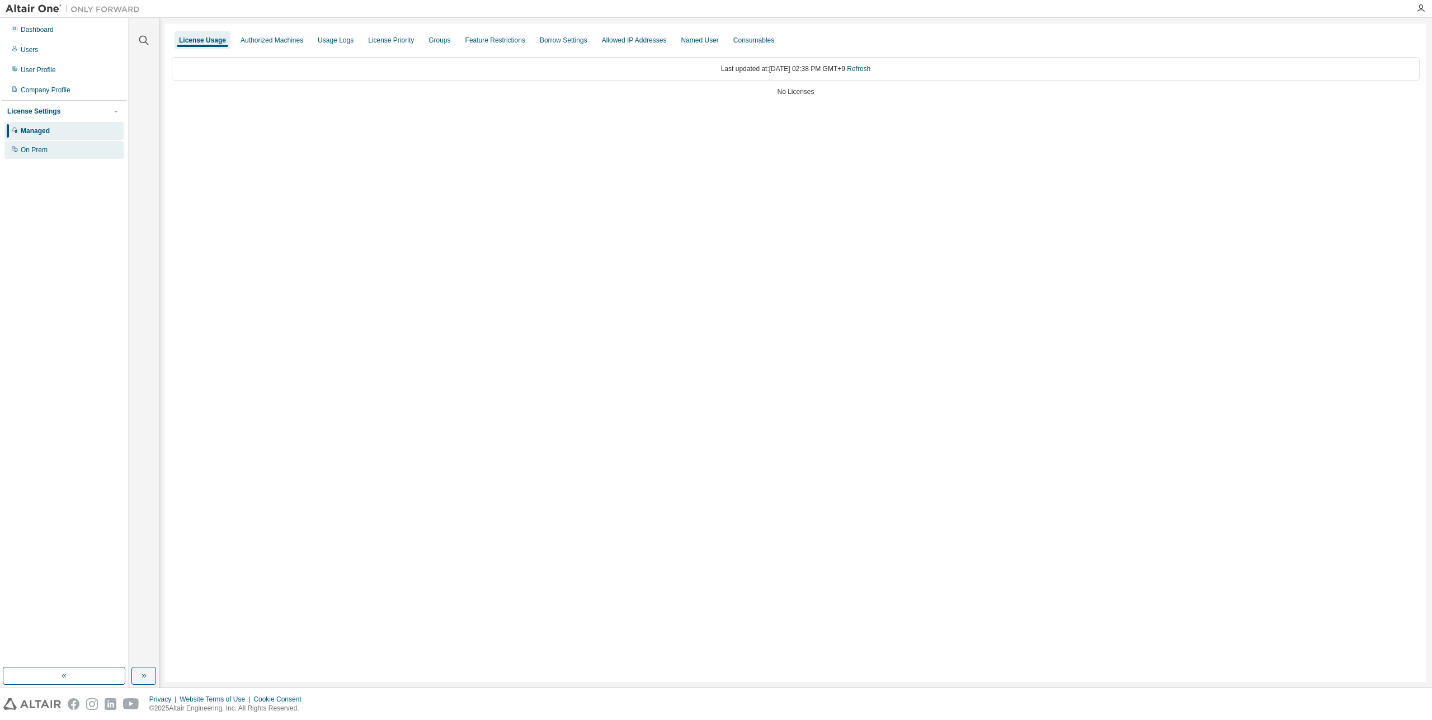
click at [55, 148] on div "On Prem" at bounding box center [63, 150] width 119 height 18
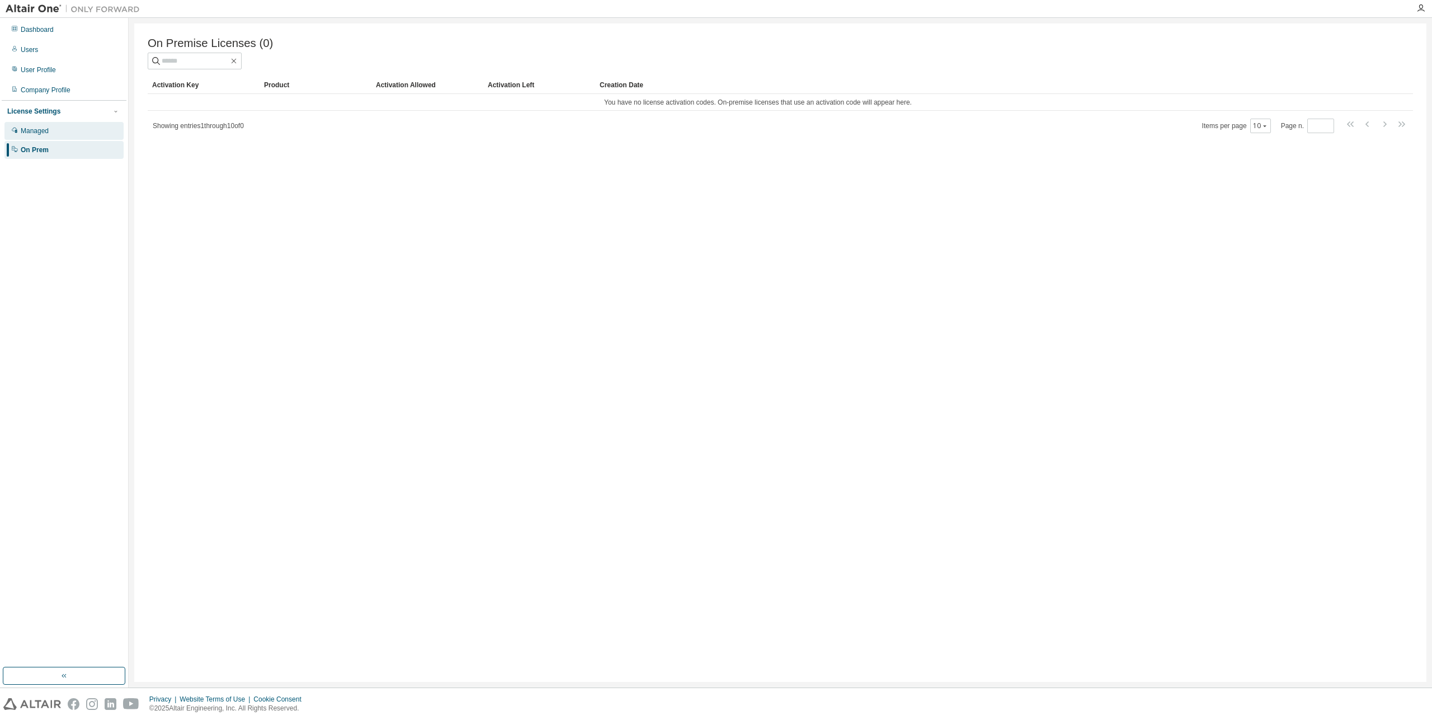
click at [60, 134] on div "Managed" at bounding box center [63, 131] width 119 height 18
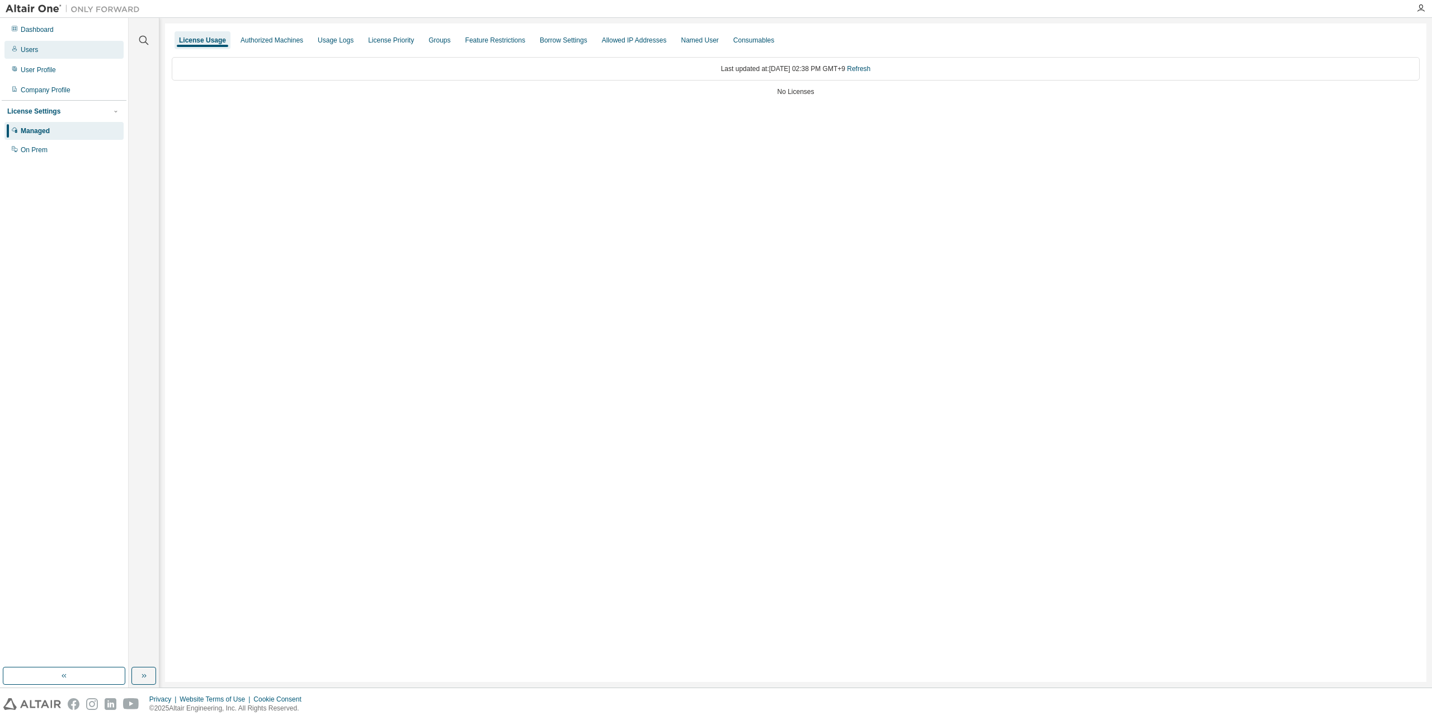
click at [51, 56] on div "Users" at bounding box center [63, 50] width 119 height 18
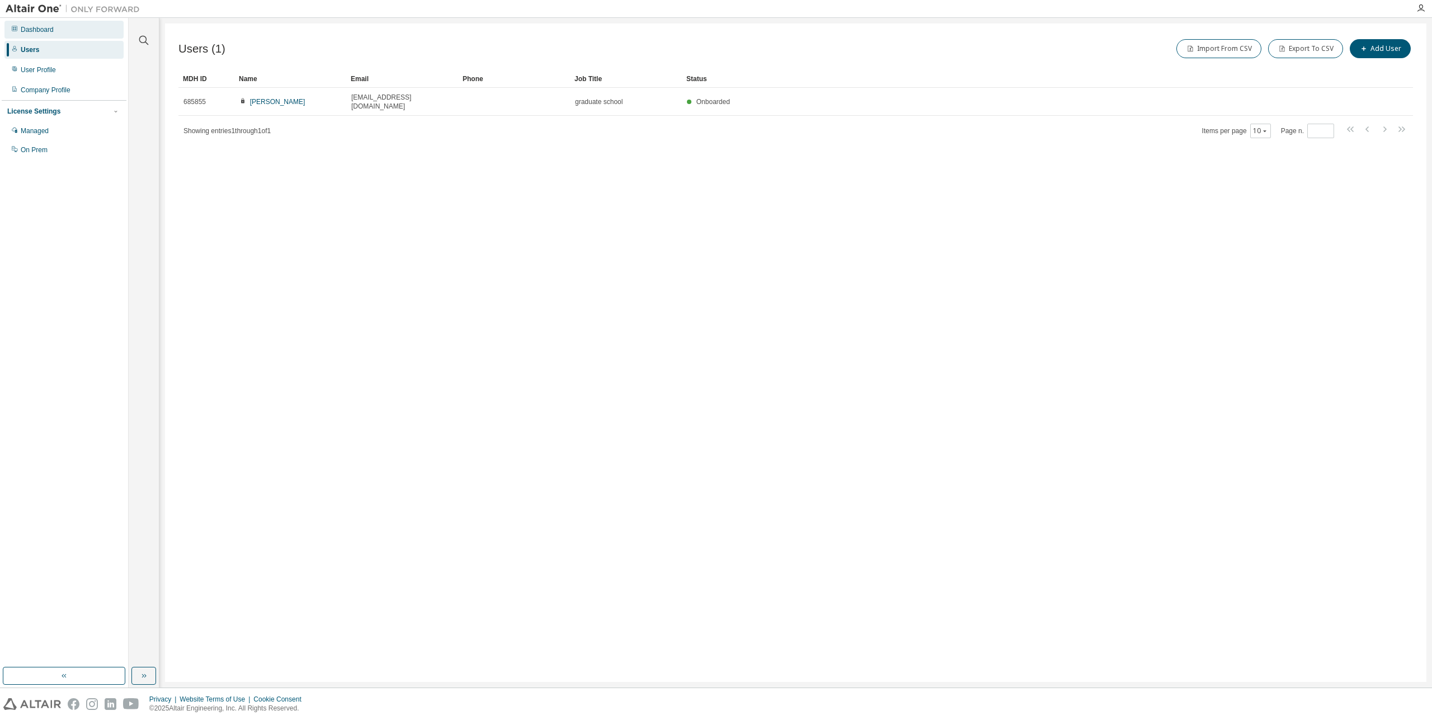
click at [44, 33] on div "Dashboard" at bounding box center [37, 29] width 33 height 9
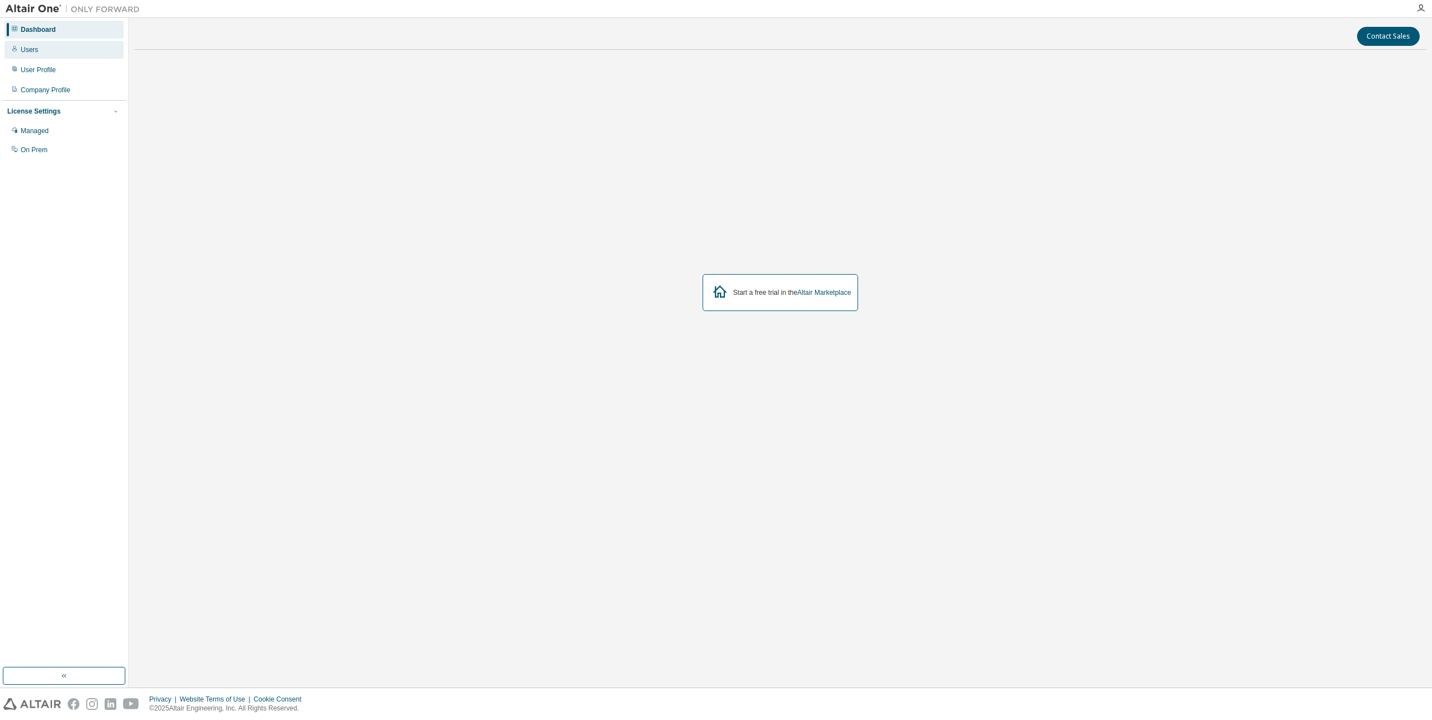
click at [48, 50] on div "Users" at bounding box center [63, 50] width 119 height 18
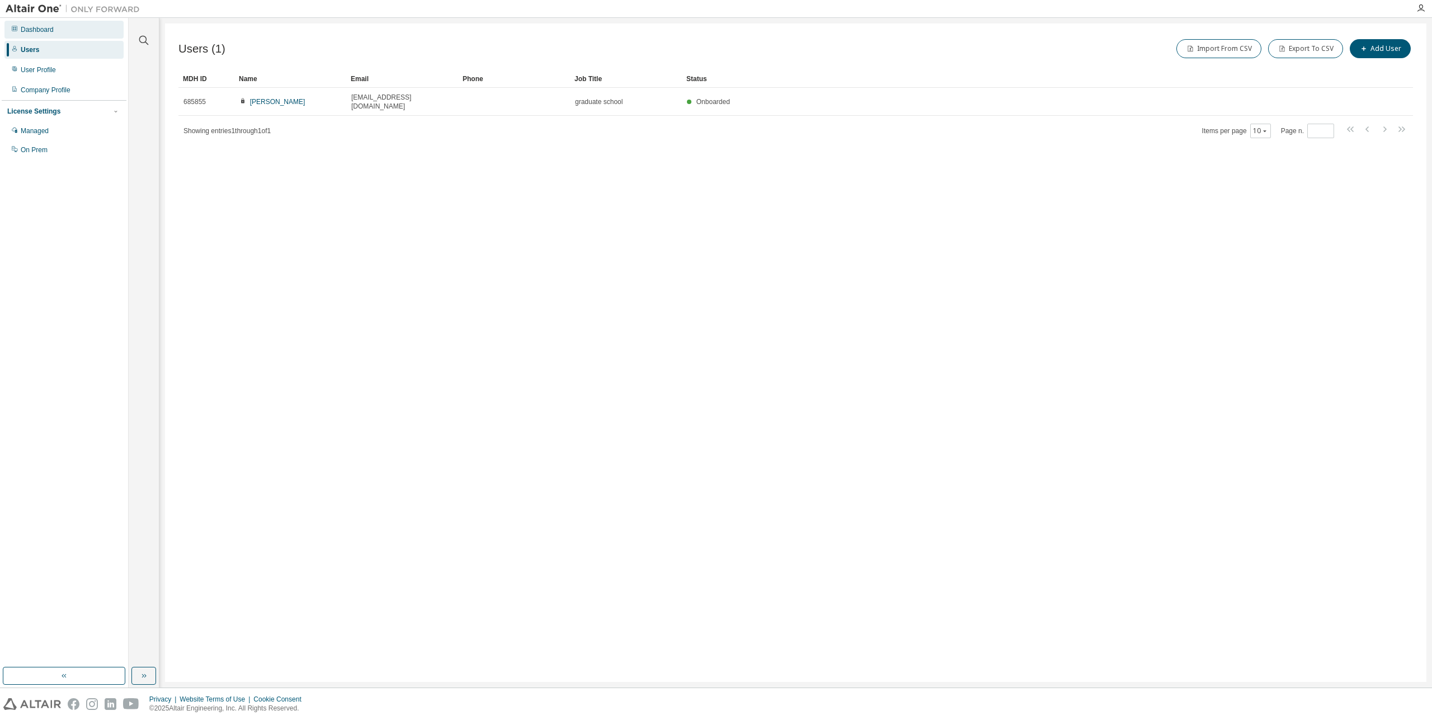
click at [53, 37] on div "Dashboard" at bounding box center [63, 30] width 119 height 18
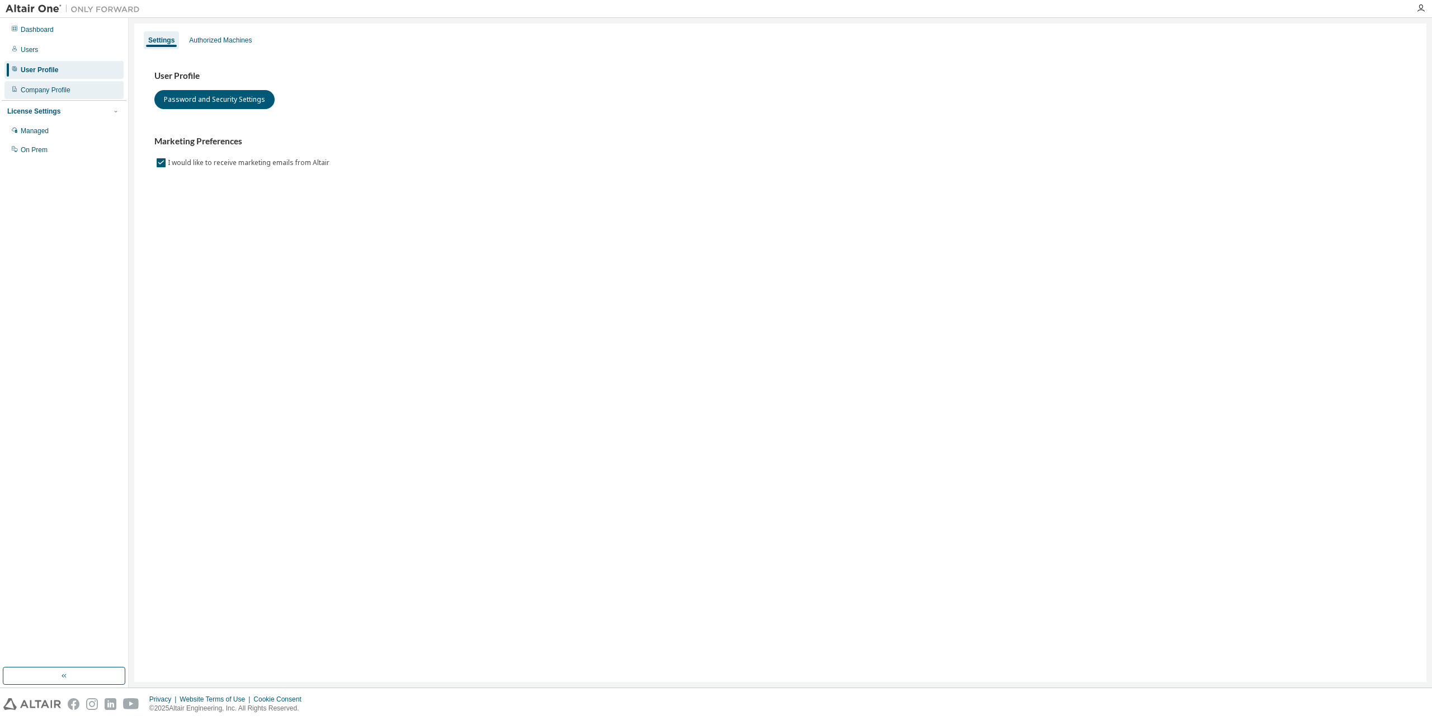
click at [59, 87] on div "Company Profile" at bounding box center [46, 90] width 50 height 9
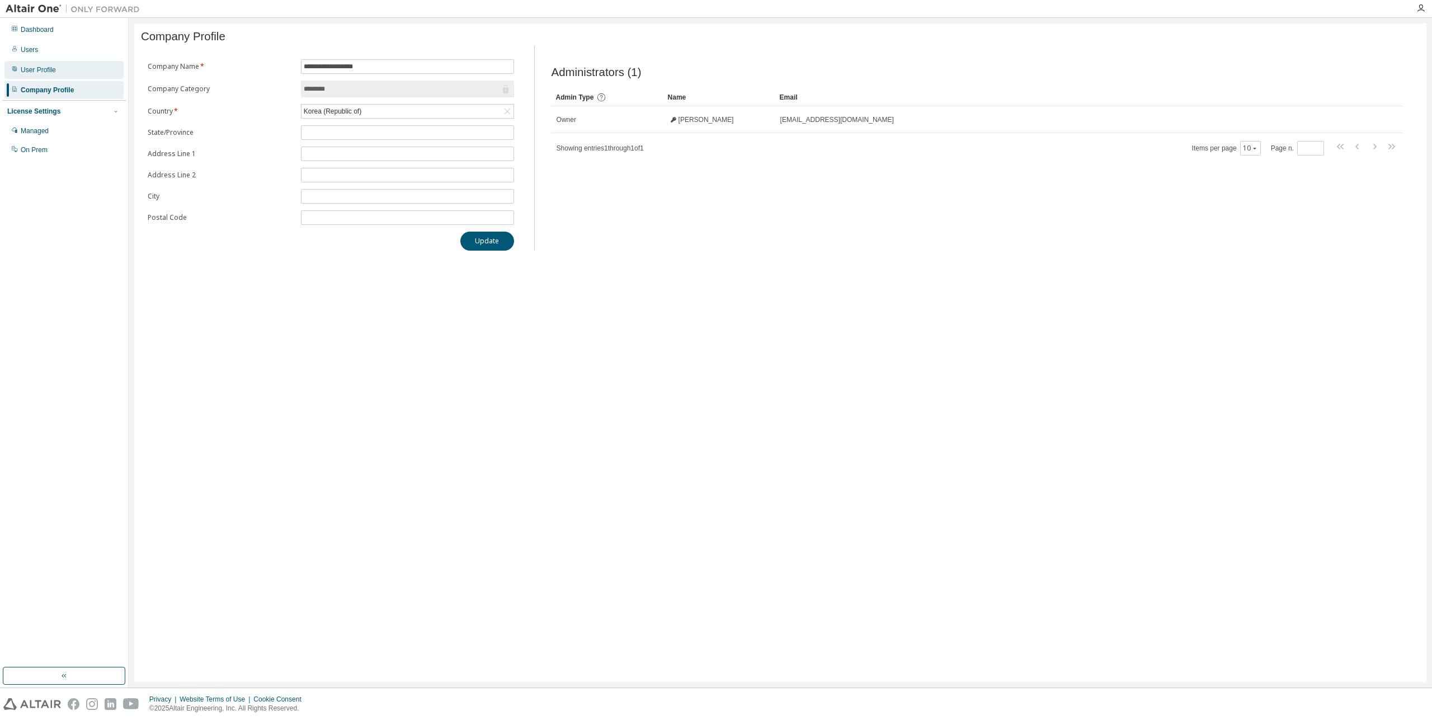
click at [51, 74] on div "User Profile" at bounding box center [38, 69] width 35 height 9
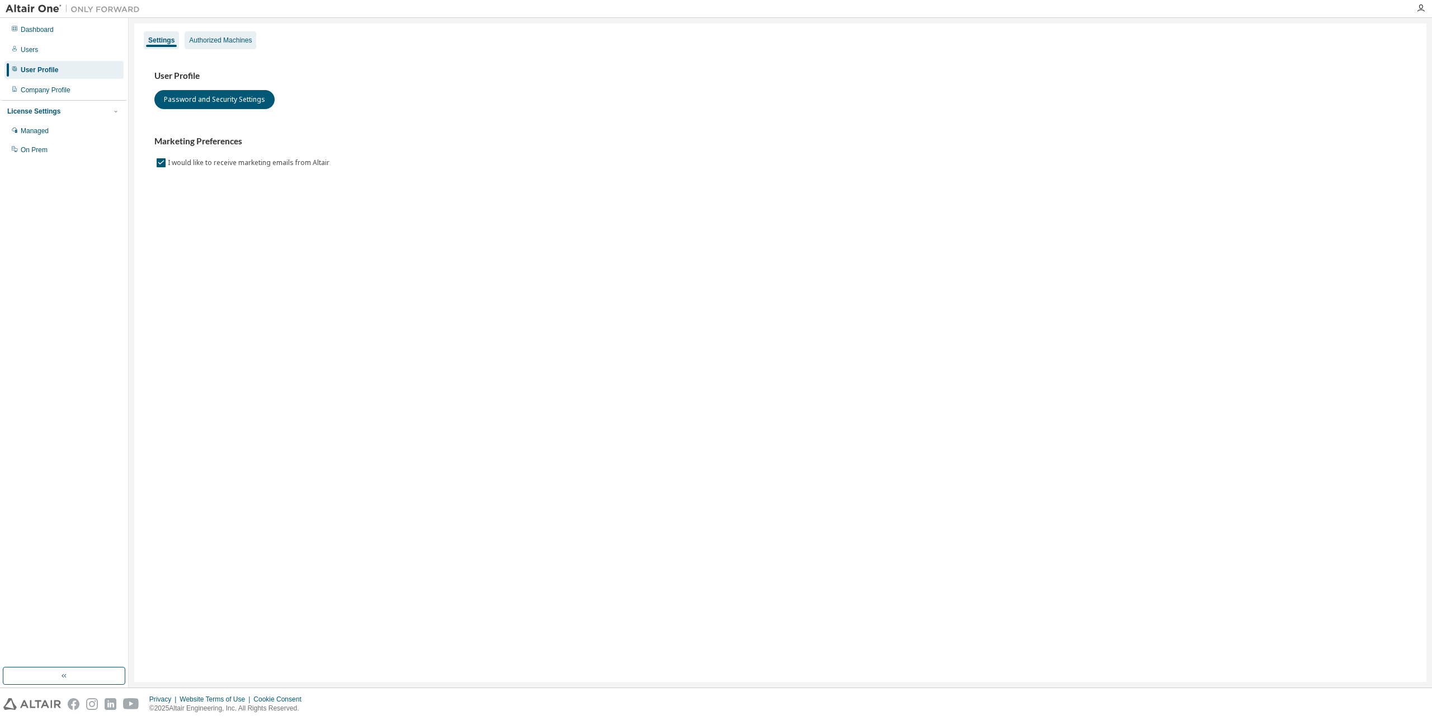
click at [232, 40] on div "Authorized Machines" at bounding box center [220, 40] width 63 height 9
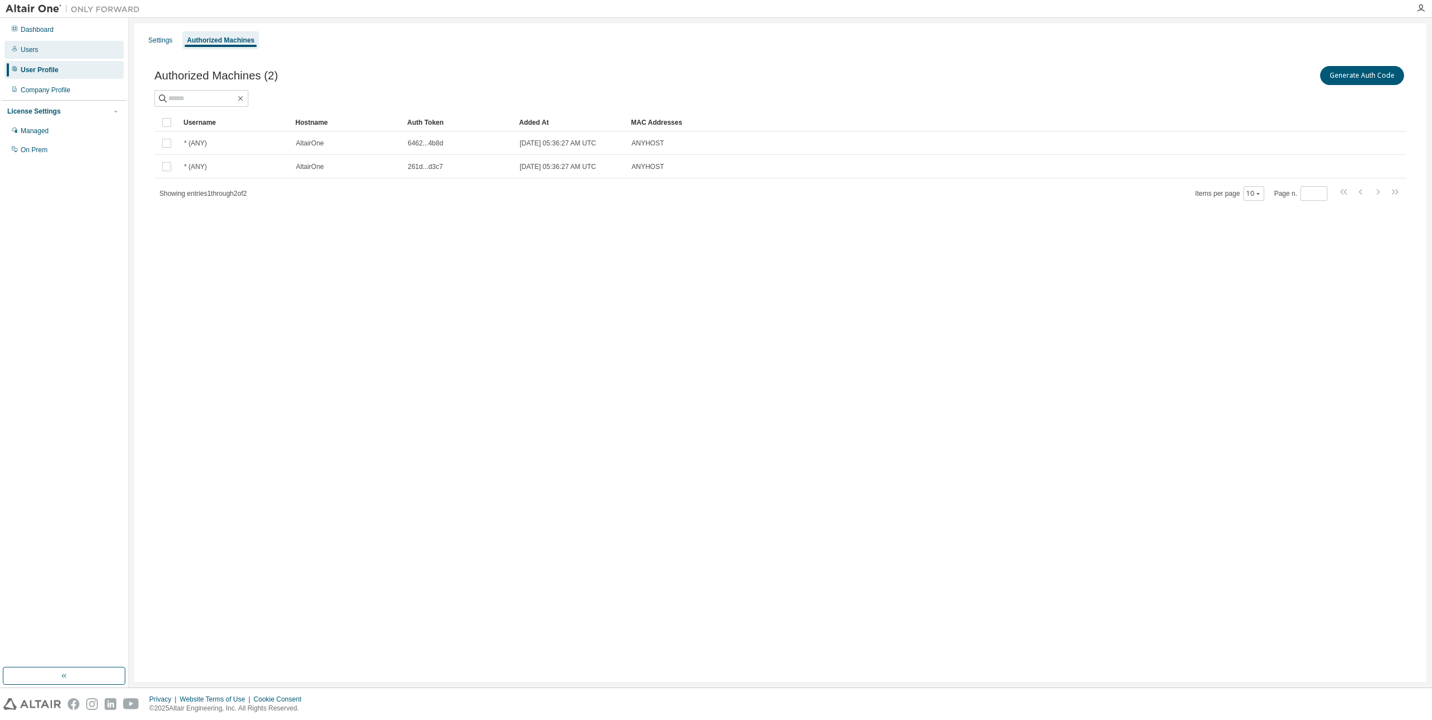
click at [57, 55] on div "Users" at bounding box center [63, 50] width 119 height 18
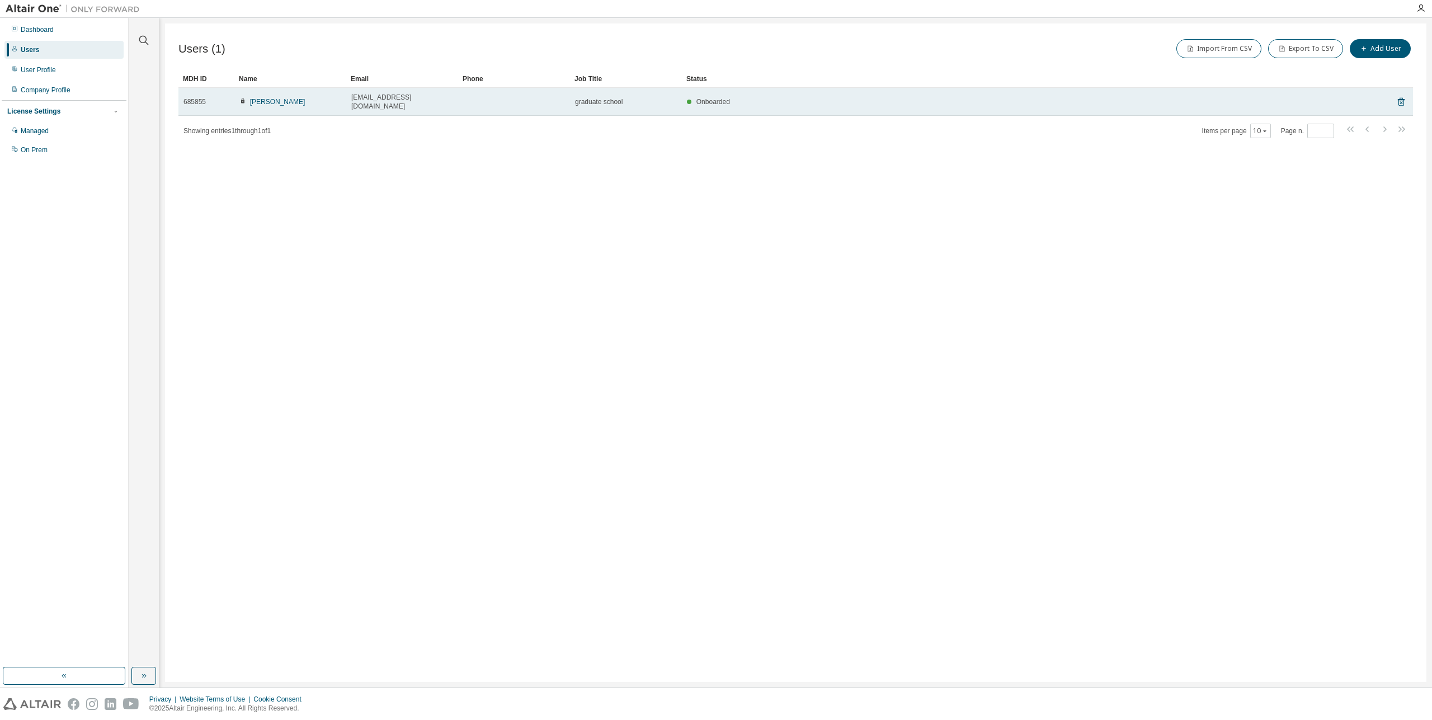
click at [469, 102] on td at bounding box center [514, 102] width 112 height 28
click at [483, 97] on td at bounding box center [514, 102] width 112 height 28
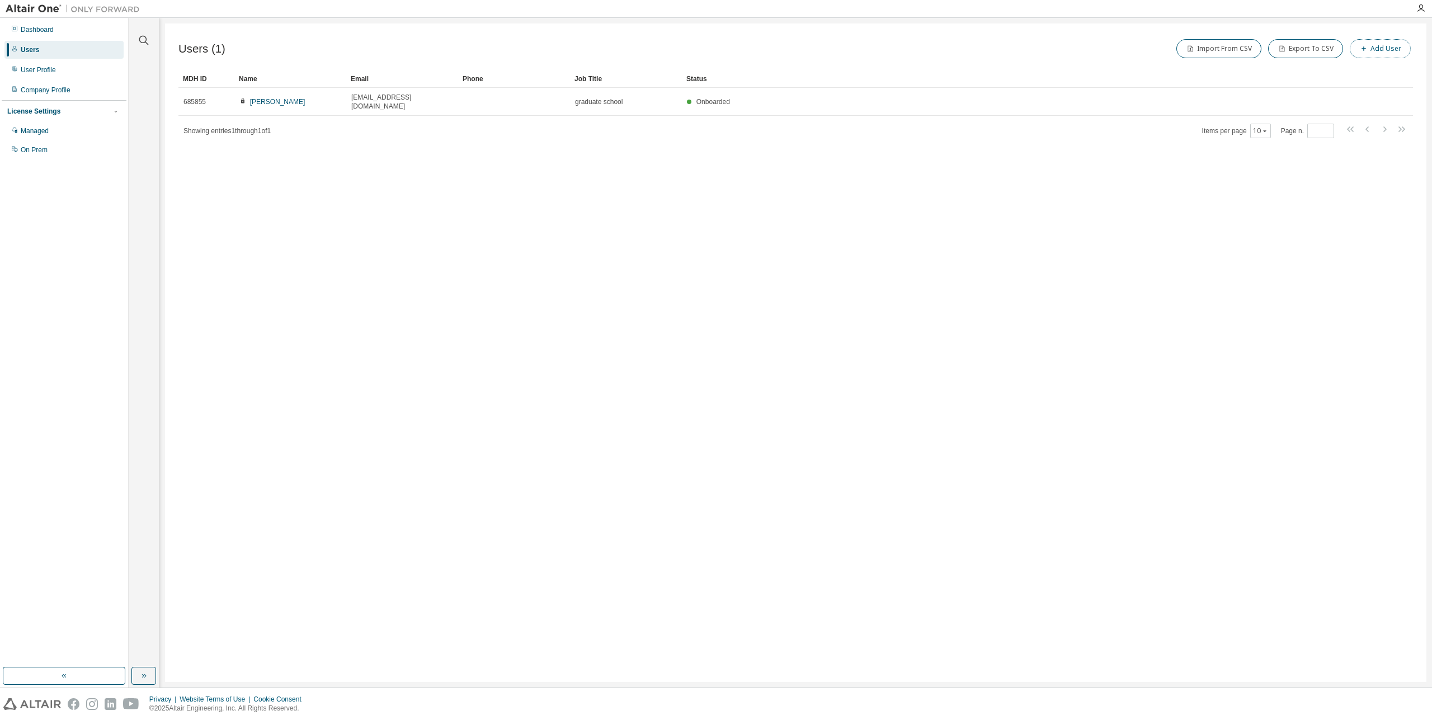
click at [1379, 45] on button "Add User" at bounding box center [1380, 48] width 61 height 19
click at [1416, 37] on icon "button" at bounding box center [1414, 36] width 4 height 4
click at [66, 31] on div "Dashboard" at bounding box center [63, 30] width 119 height 18
